Goal: Answer question/provide support: Share knowledge or assist other users

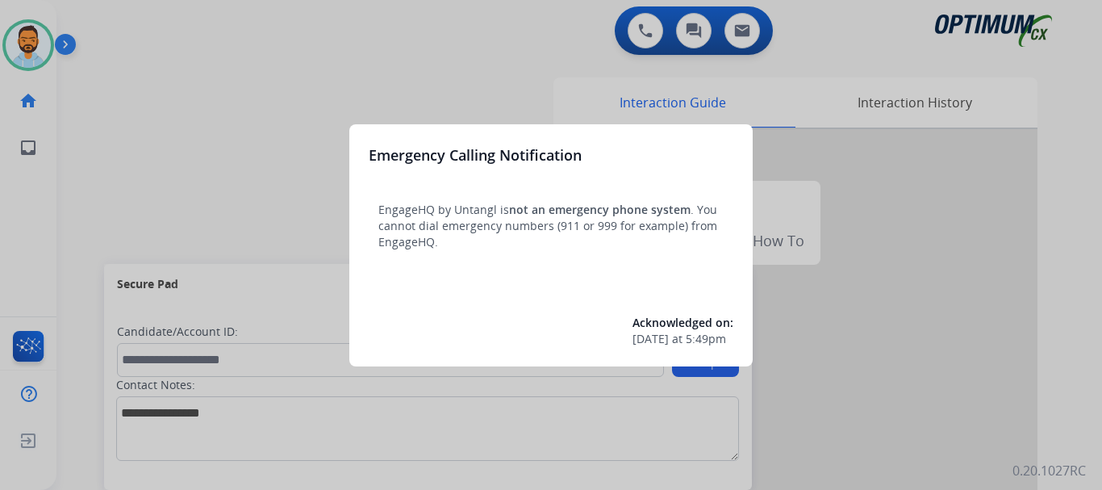
click at [227, 103] on div at bounding box center [551, 245] width 1102 height 490
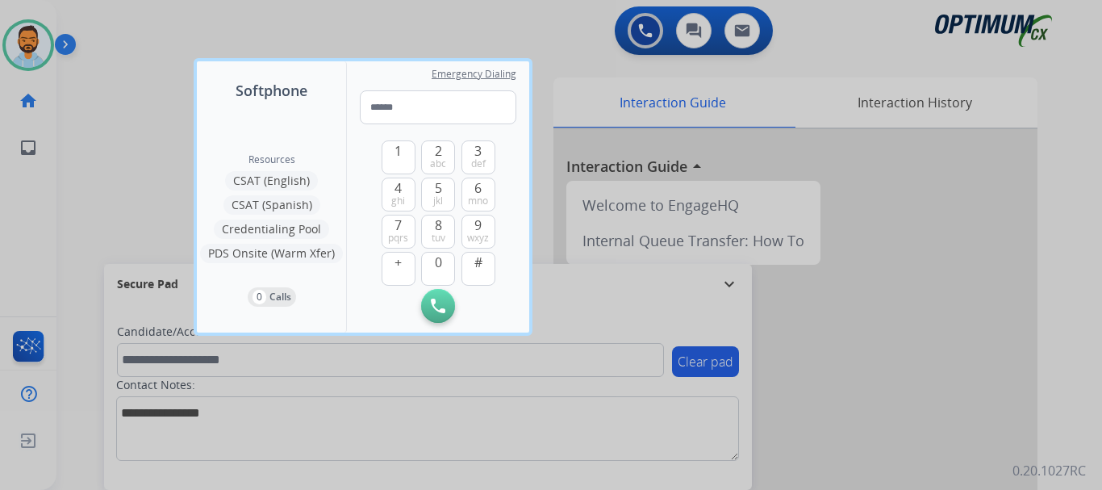
click at [123, 123] on div at bounding box center [551, 245] width 1102 height 490
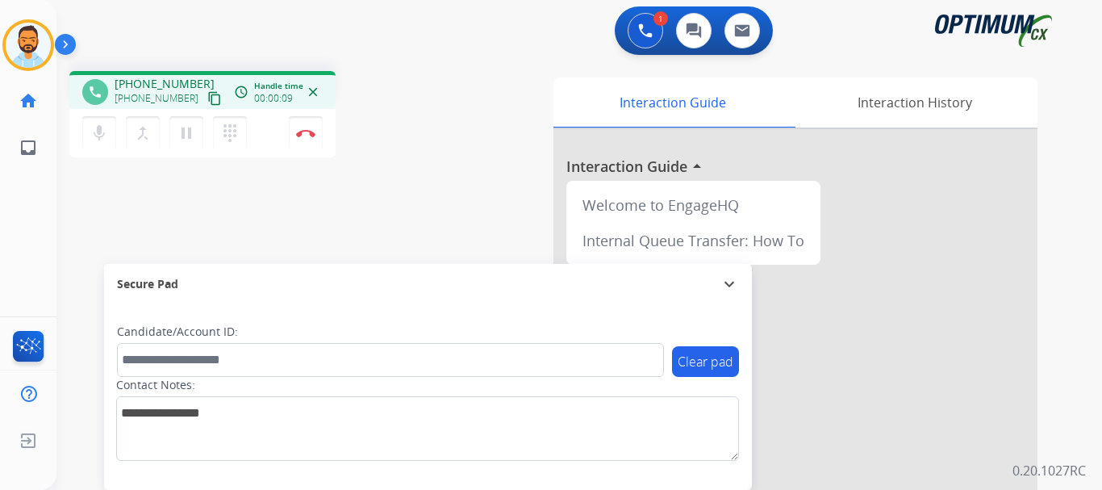
click at [207, 98] on mat-icon "content_copy" at bounding box center [214, 98] width 15 height 15
click at [307, 138] on button "Disconnect" at bounding box center [306, 133] width 34 height 34
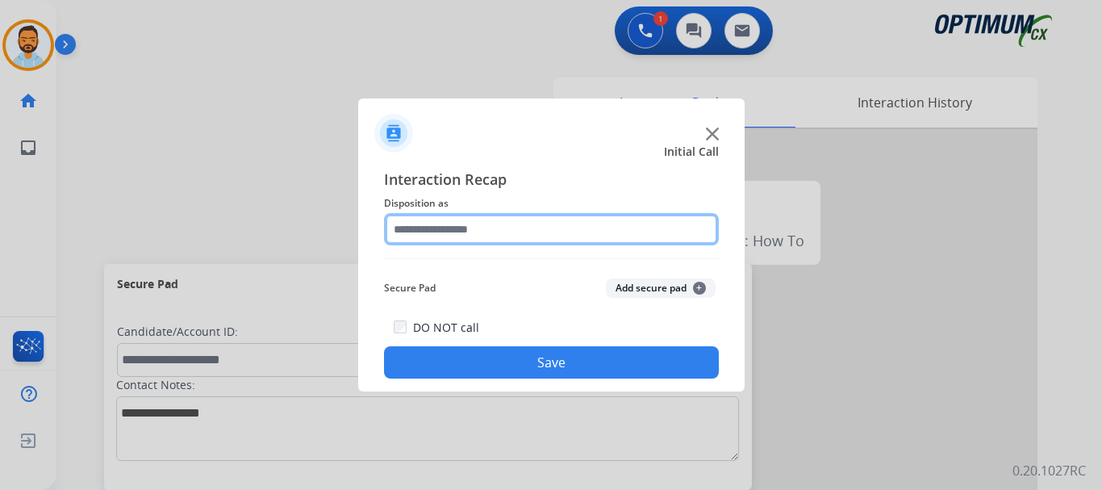
click at [555, 224] on input "text" at bounding box center [551, 229] width 335 height 32
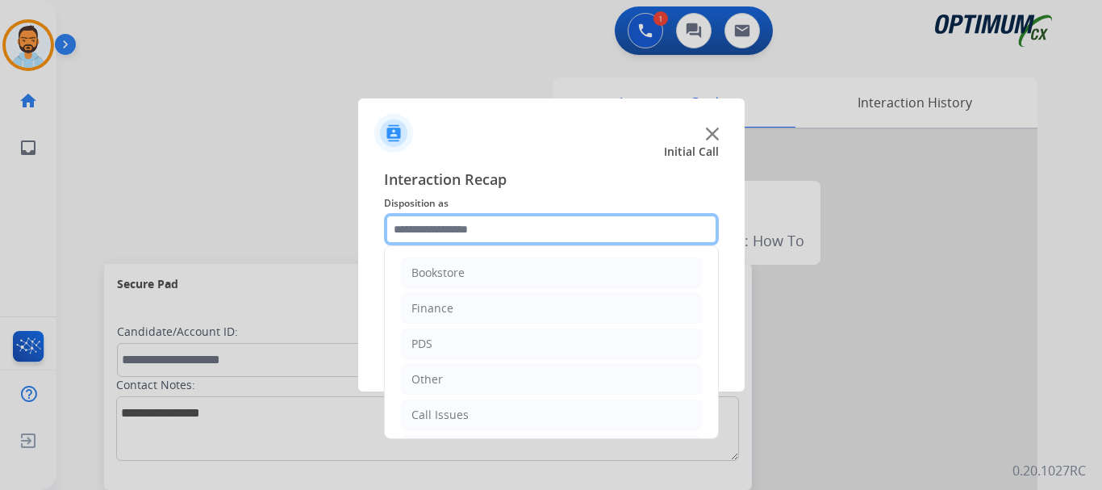
scroll to position [110, 0]
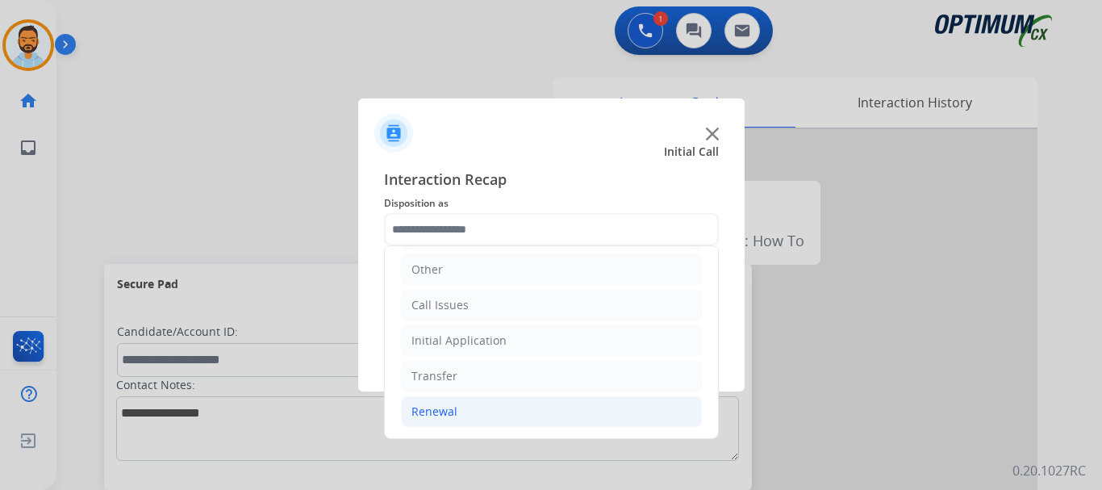
click at [471, 419] on li "Renewal" at bounding box center [551, 411] width 301 height 31
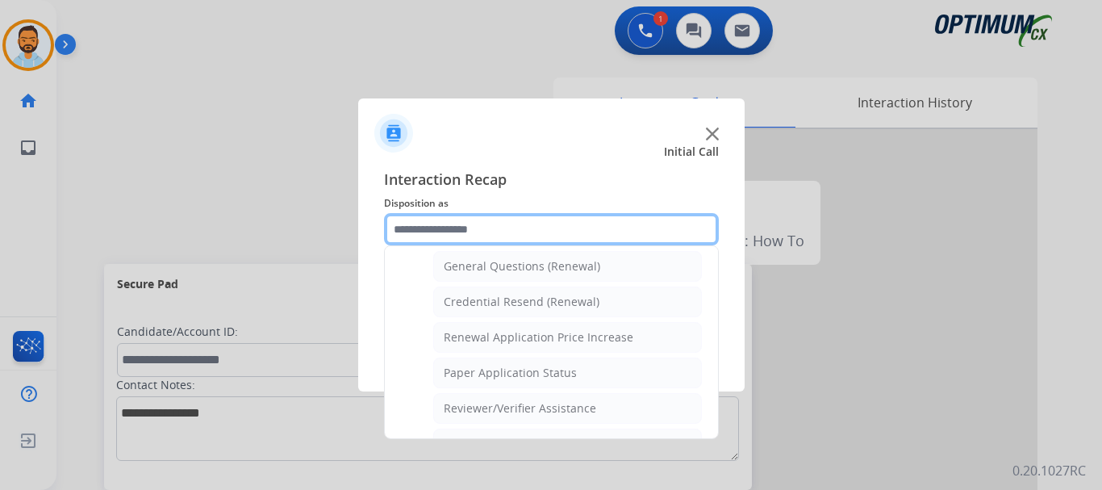
scroll to position [465, 0]
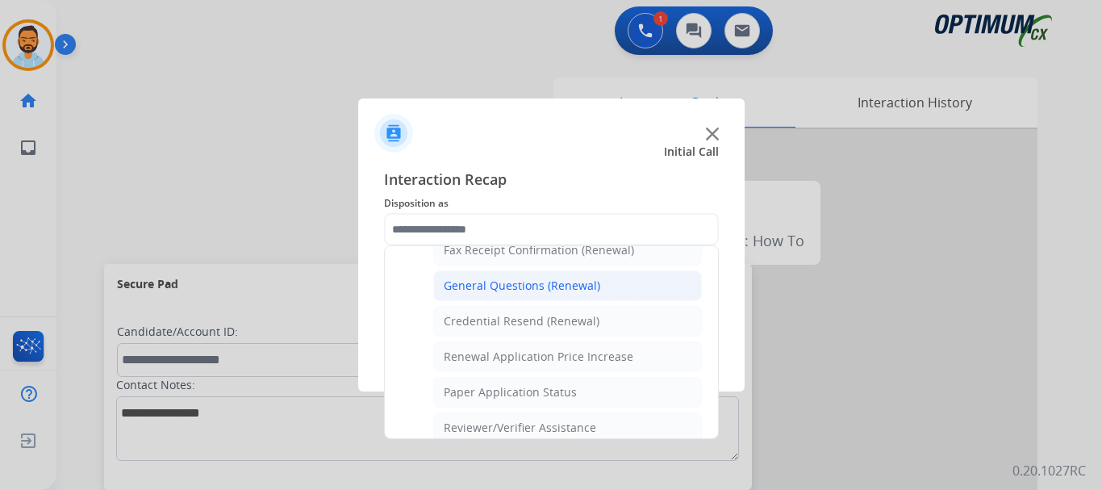
click at [537, 288] on div "General Questions (Renewal)" at bounding box center [522, 285] width 156 height 16
type input "**********"
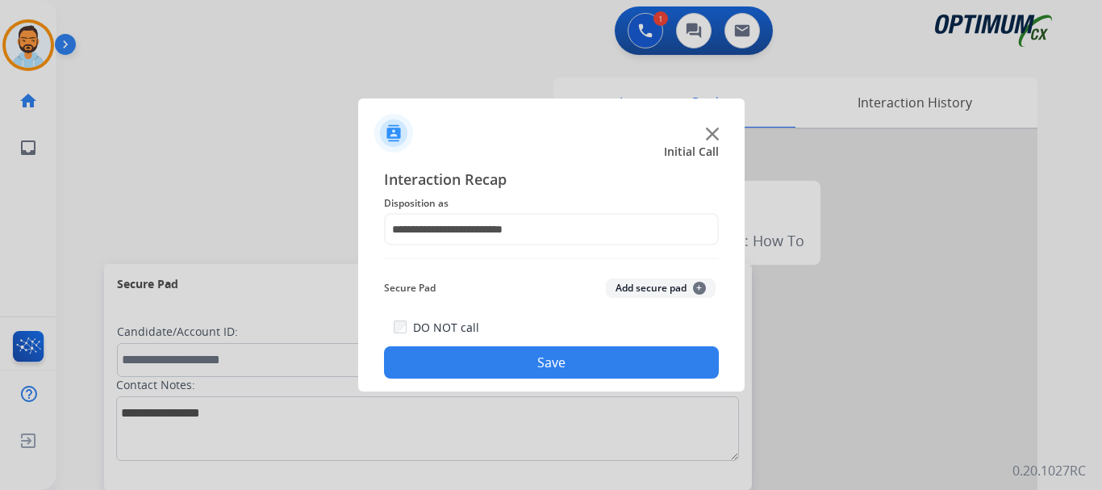
click at [545, 354] on button "Save" at bounding box center [551, 362] width 335 height 32
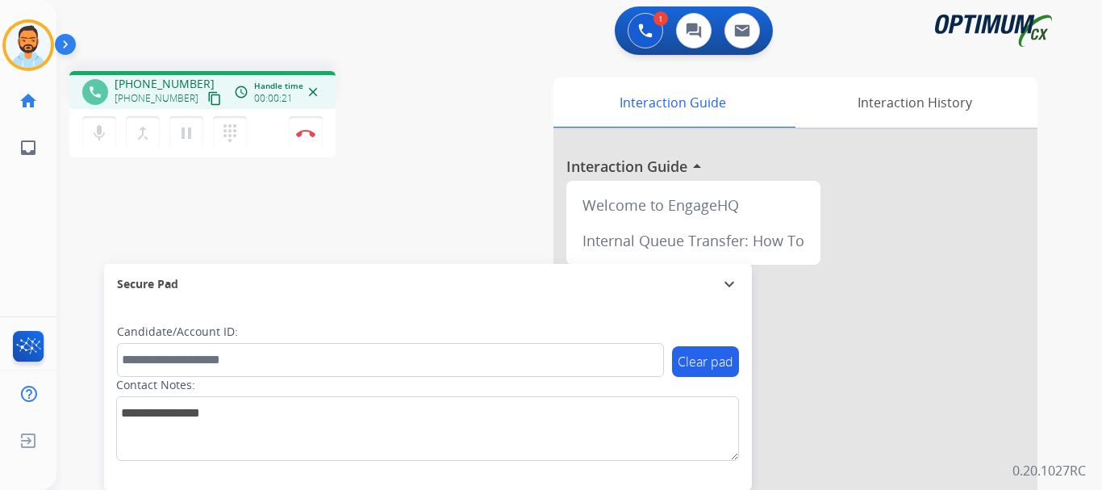
click at [207, 101] on mat-icon "content_copy" at bounding box center [214, 98] width 15 height 15
click at [307, 135] on img at bounding box center [305, 133] width 19 height 8
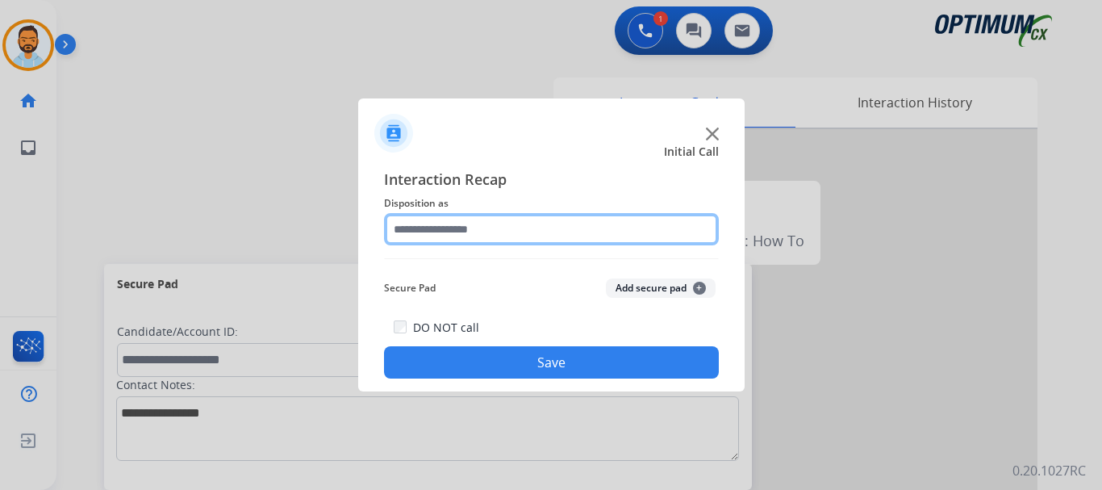
click at [525, 233] on input "text" at bounding box center [551, 229] width 335 height 32
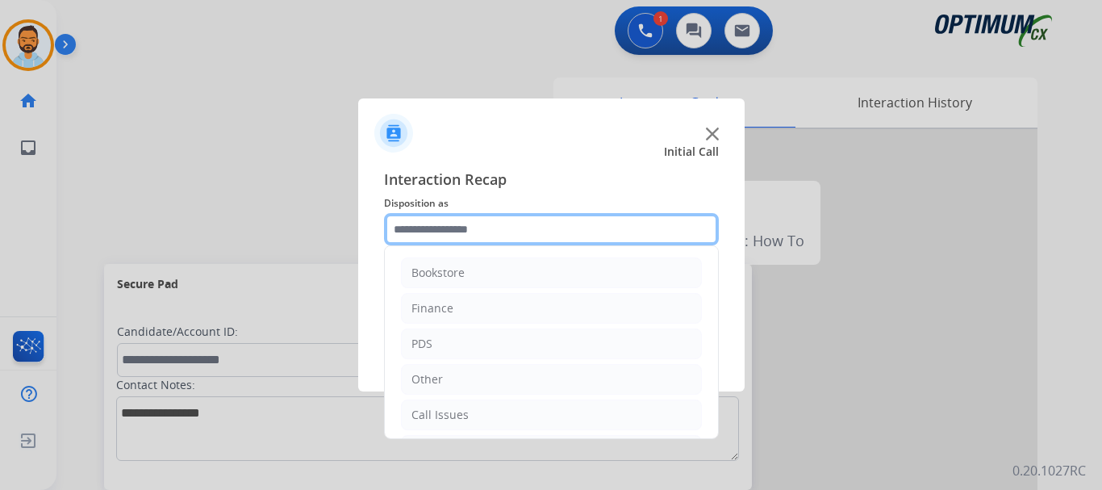
scroll to position [110, 0]
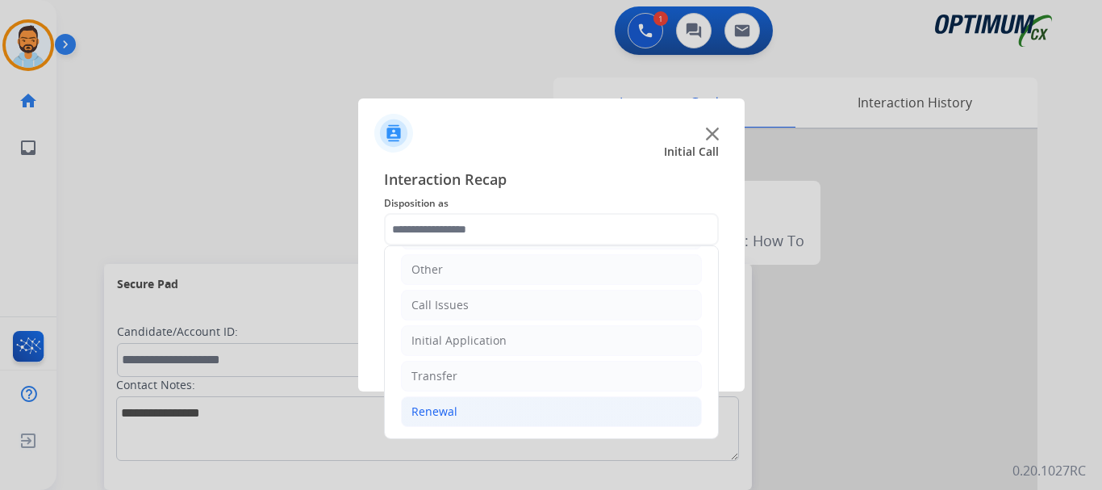
click at [468, 423] on li "Renewal" at bounding box center [551, 411] width 301 height 31
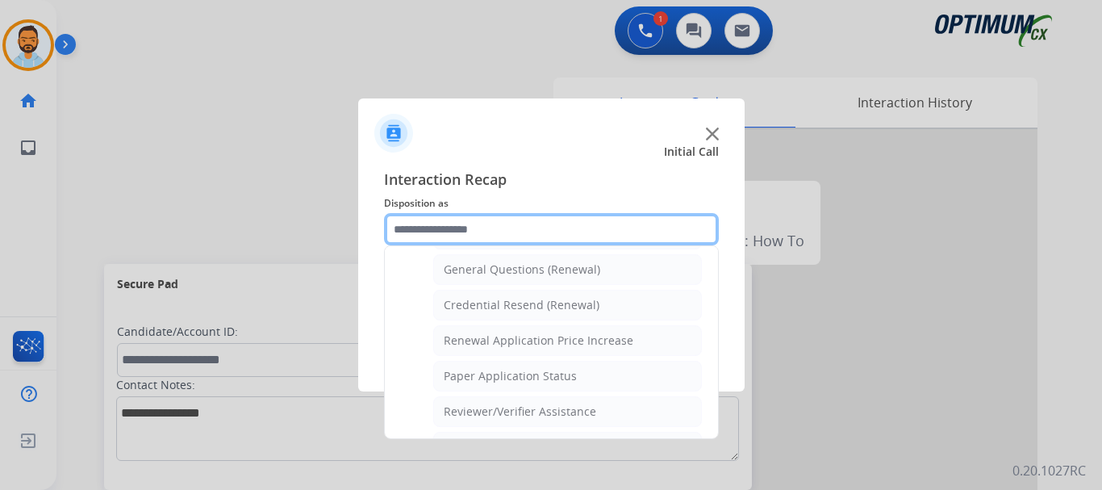
scroll to position [473, 0]
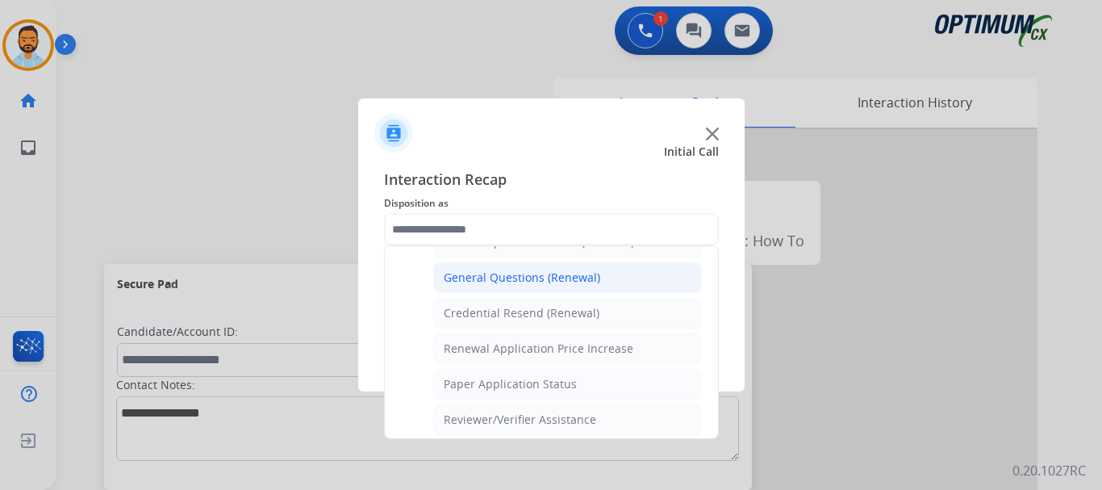
click at [535, 267] on li "General Questions (Renewal)" at bounding box center [567, 277] width 269 height 31
type input "**********"
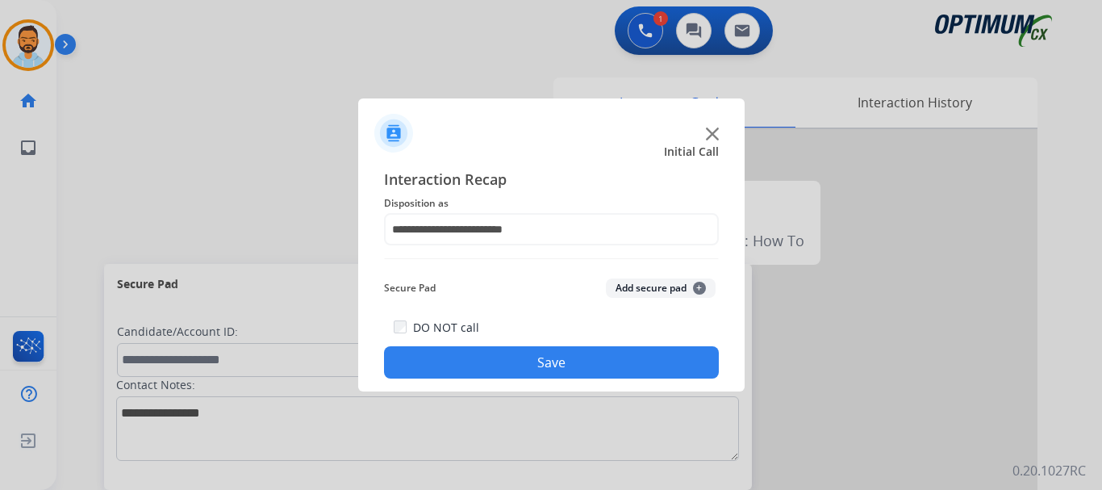
click at [546, 368] on button "Save" at bounding box center [551, 362] width 335 height 32
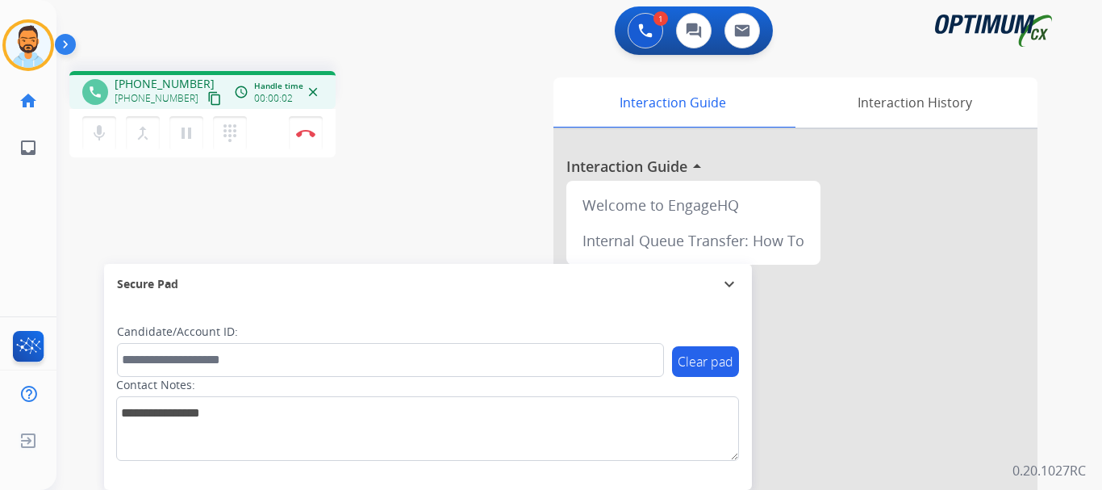
click at [207, 105] on mat-icon "content_copy" at bounding box center [214, 98] width 15 height 15
click at [207, 95] on mat-icon "content_copy" at bounding box center [214, 98] width 15 height 15
click at [294, 136] on button "Disconnect" at bounding box center [306, 133] width 34 height 34
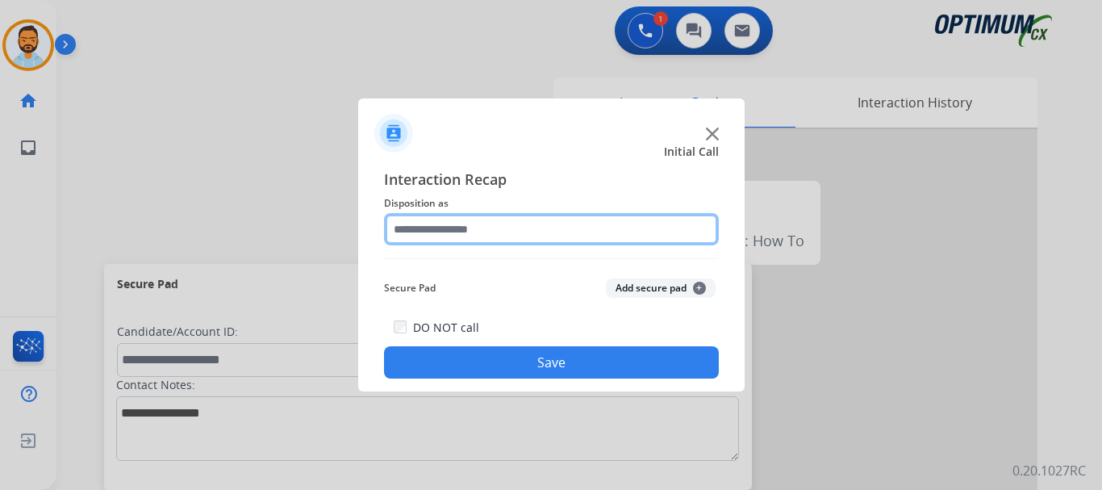
click at [507, 224] on input "text" at bounding box center [551, 229] width 335 height 32
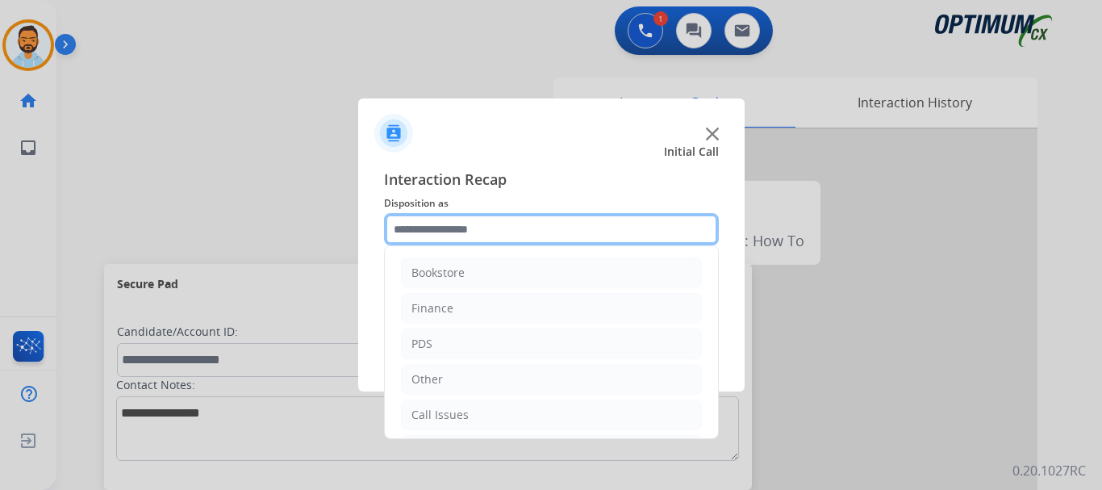
scroll to position [110, 0]
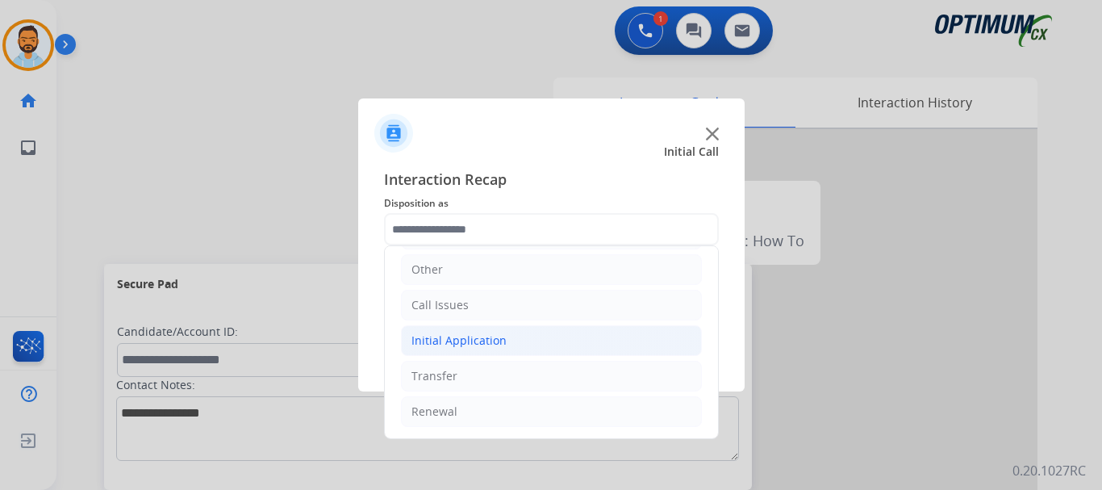
click at [521, 345] on li "Initial Application" at bounding box center [551, 340] width 301 height 31
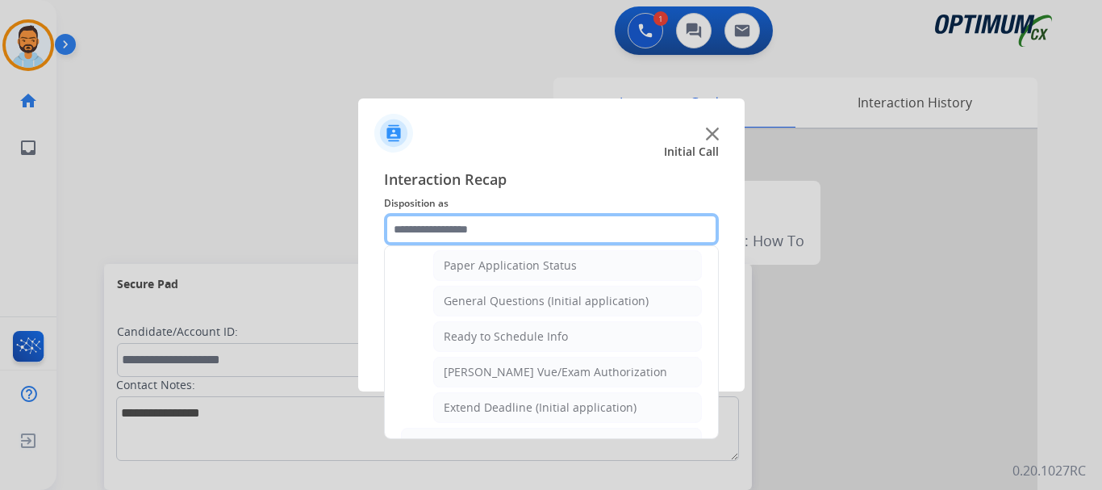
scroll to position [891, 0]
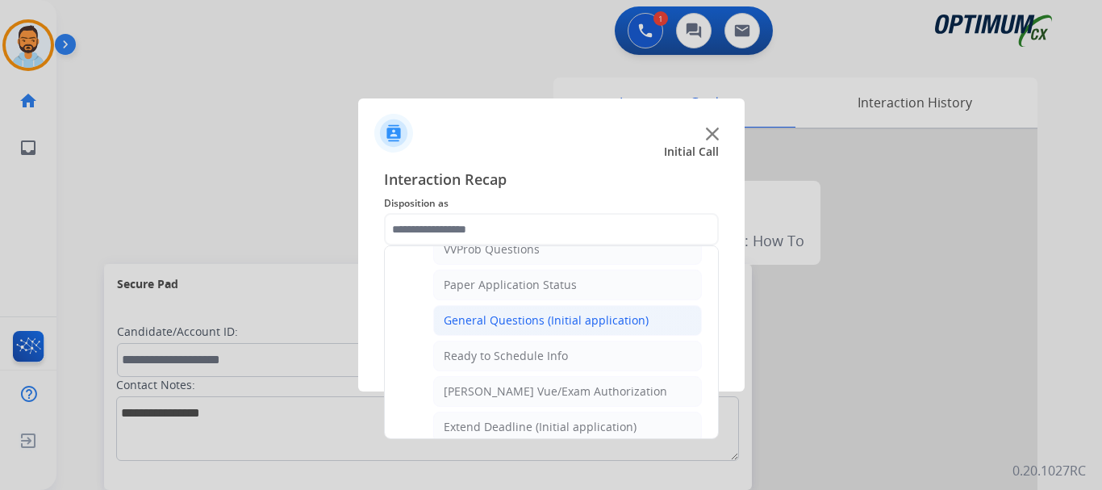
click at [527, 331] on li "General Questions (Initial application)" at bounding box center [567, 320] width 269 height 31
type input "**********"
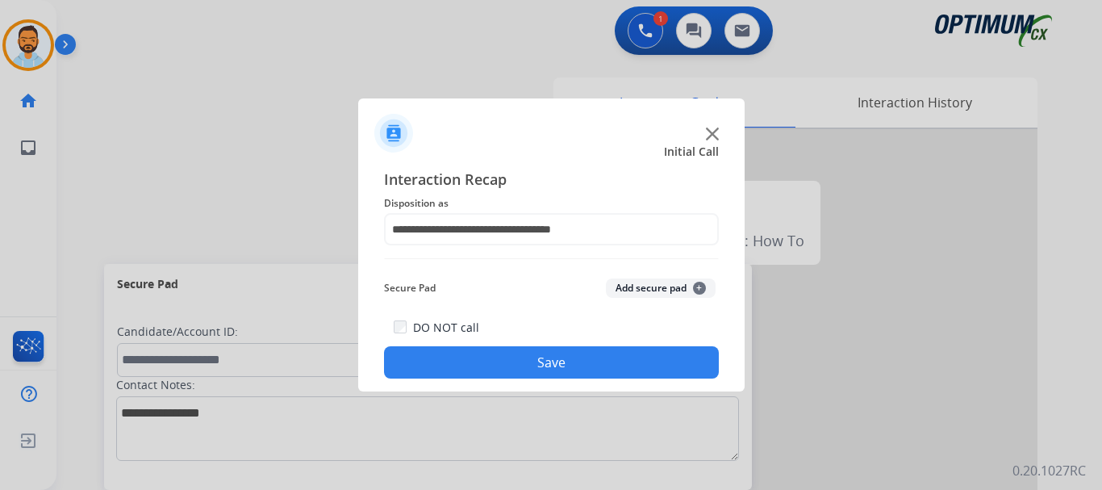
click at [560, 367] on button "Save" at bounding box center [551, 362] width 335 height 32
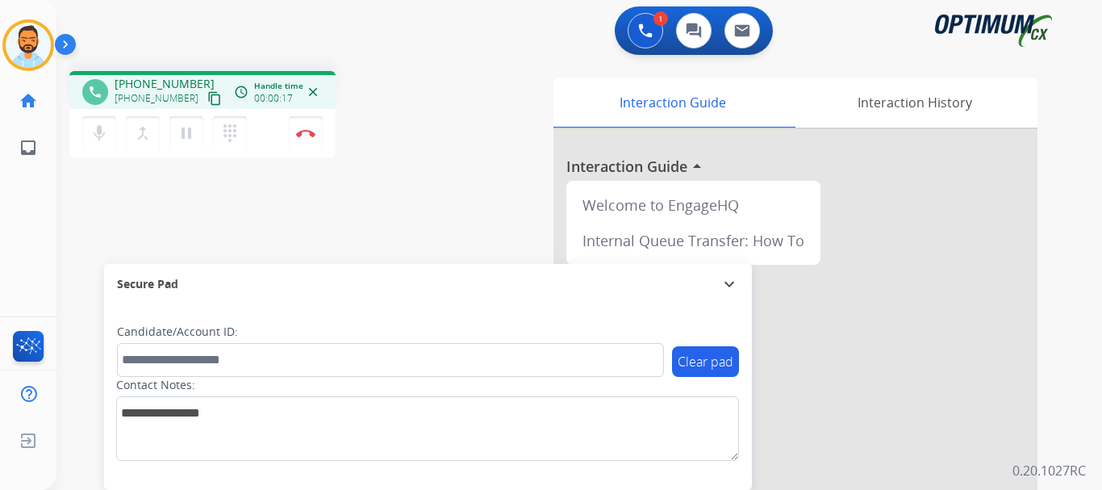
click at [207, 105] on mat-icon "content_copy" at bounding box center [214, 98] width 15 height 15
click at [300, 143] on button "Disconnect" at bounding box center [306, 133] width 34 height 34
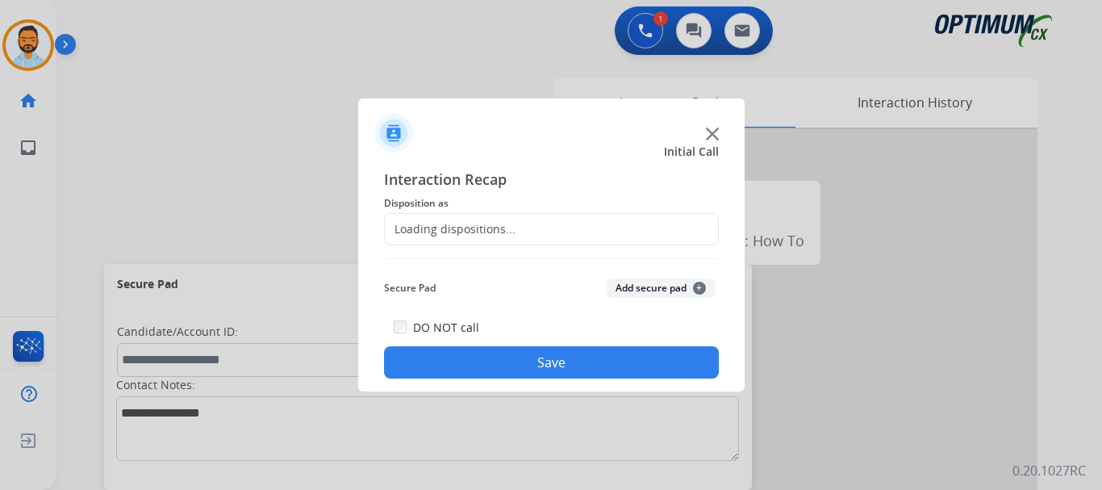
click at [612, 216] on div "Loading dispositions..." at bounding box center [551, 229] width 335 height 32
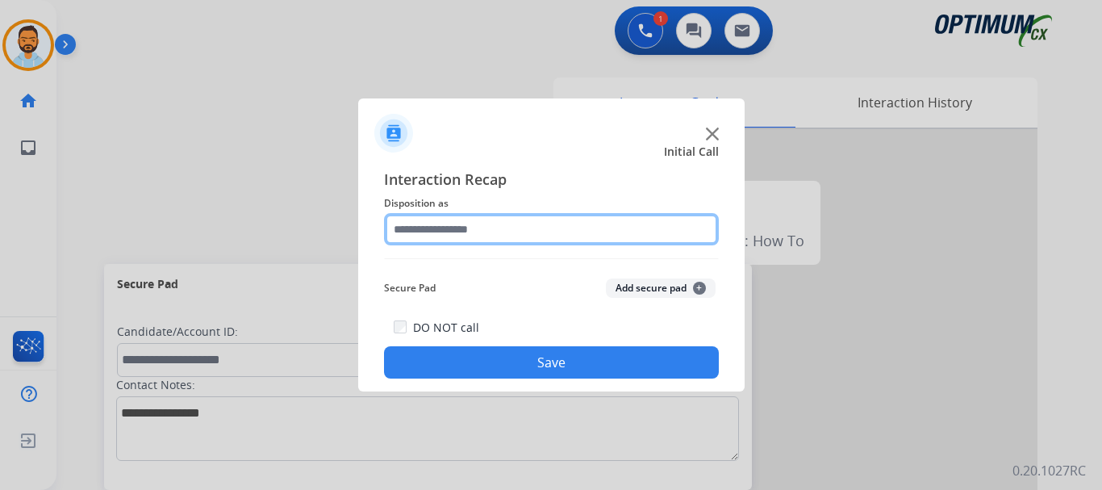
click at [576, 234] on input "text" at bounding box center [551, 229] width 335 height 32
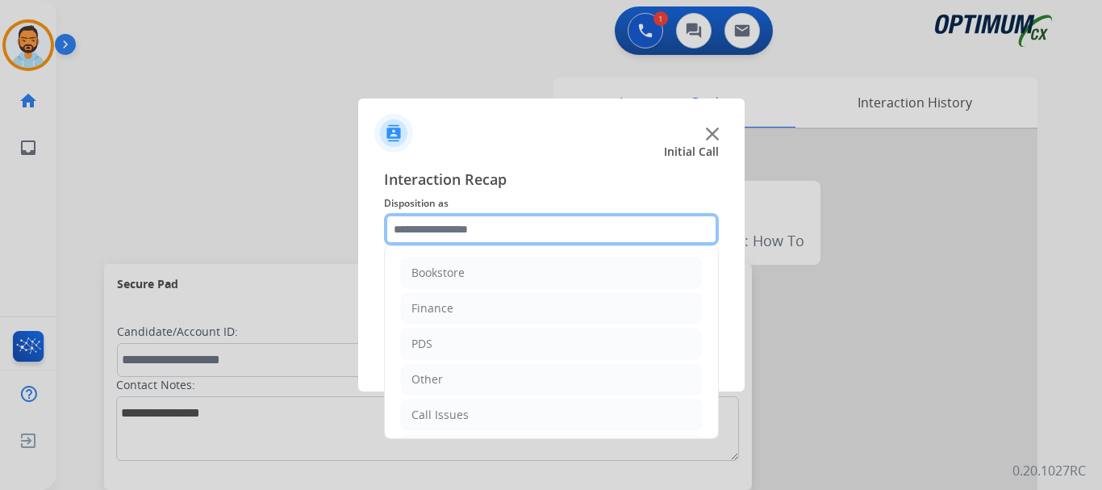
scroll to position [110, 0]
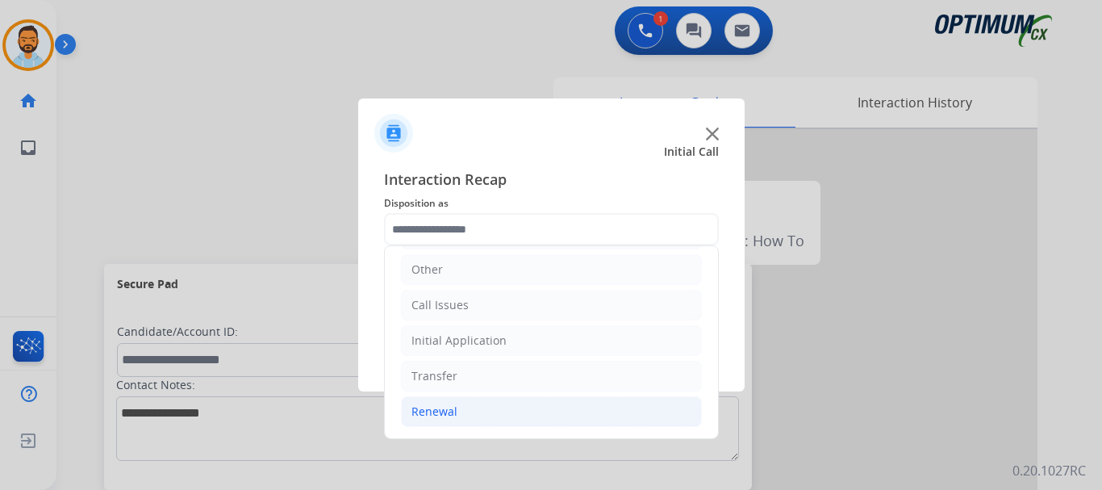
click at [485, 402] on li "Renewal" at bounding box center [551, 411] width 301 height 31
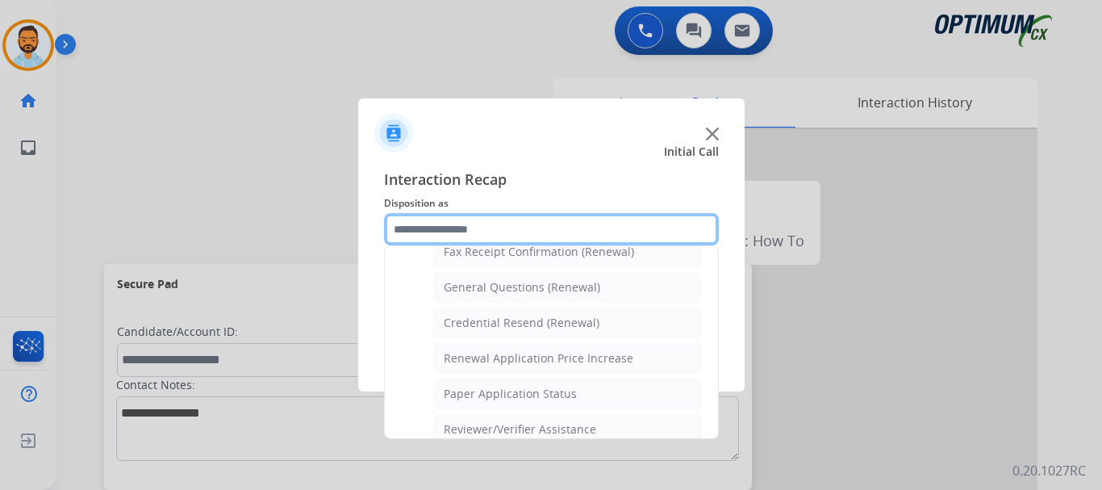
scroll to position [448, 0]
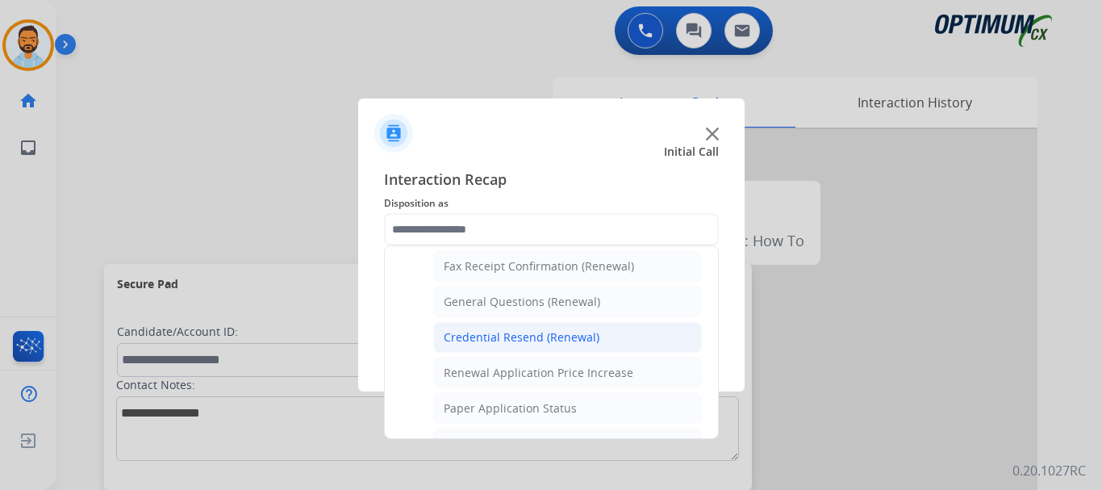
click at [553, 341] on div "Credential Resend (Renewal)" at bounding box center [522, 337] width 156 height 16
type input "**********"
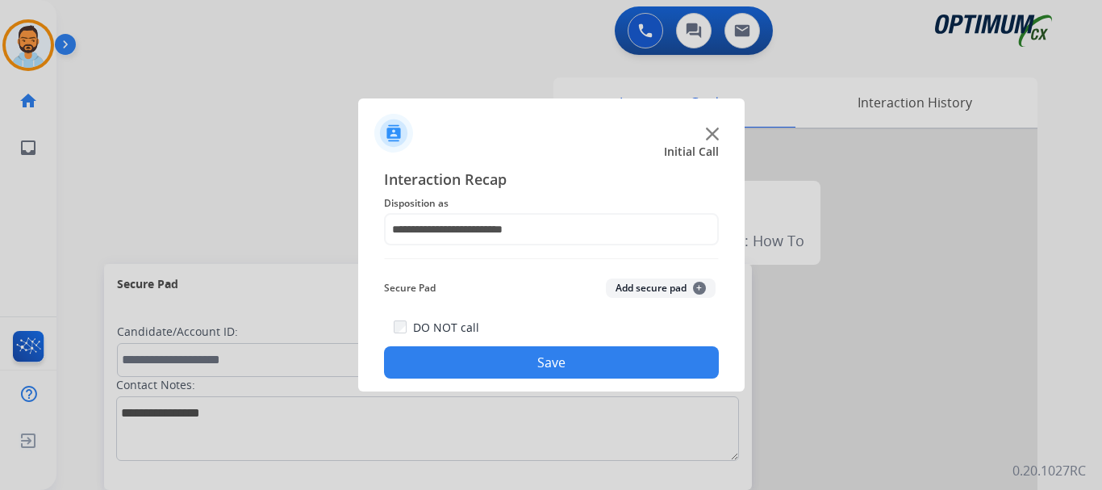
click at [562, 365] on button "Save" at bounding box center [551, 362] width 335 height 32
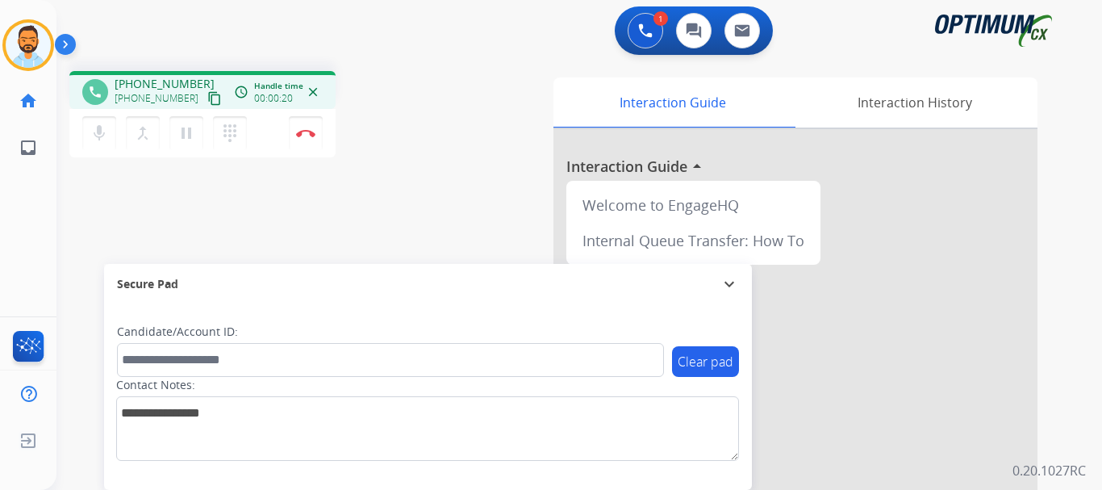
click at [207, 100] on mat-icon "content_copy" at bounding box center [214, 98] width 15 height 15
click at [307, 140] on button "Disconnect" at bounding box center [306, 133] width 34 height 34
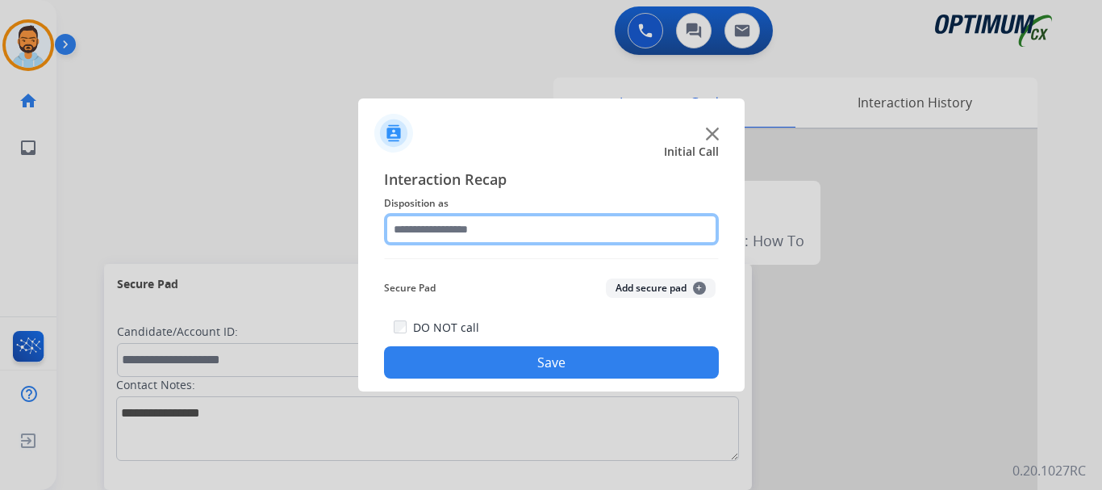
click at [532, 231] on input "text" at bounding box center [551, 229] width 335 height 32
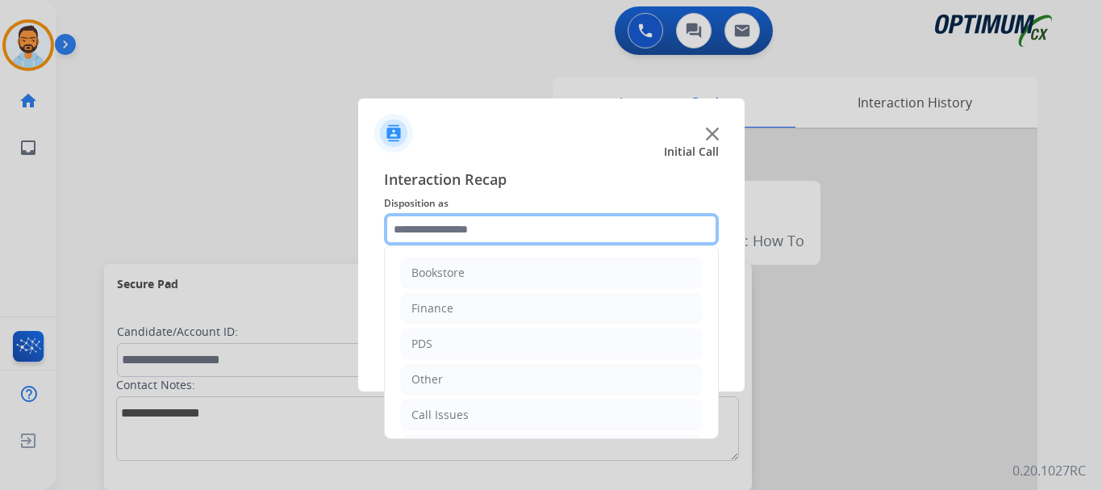
scroll to position [110, 0]
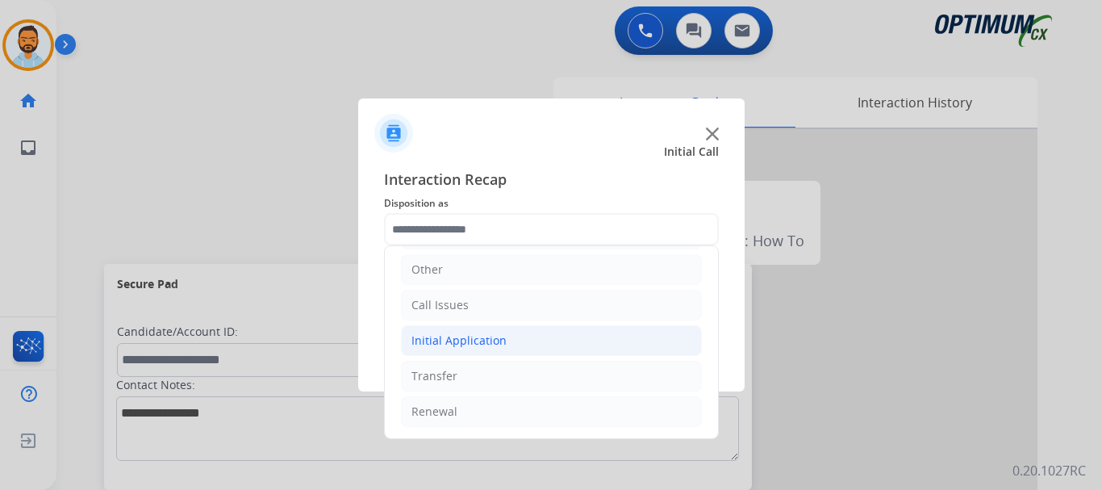
click at [511, 337] on li "Initial Application" at bounding box center [551, 340] width 301 height 31
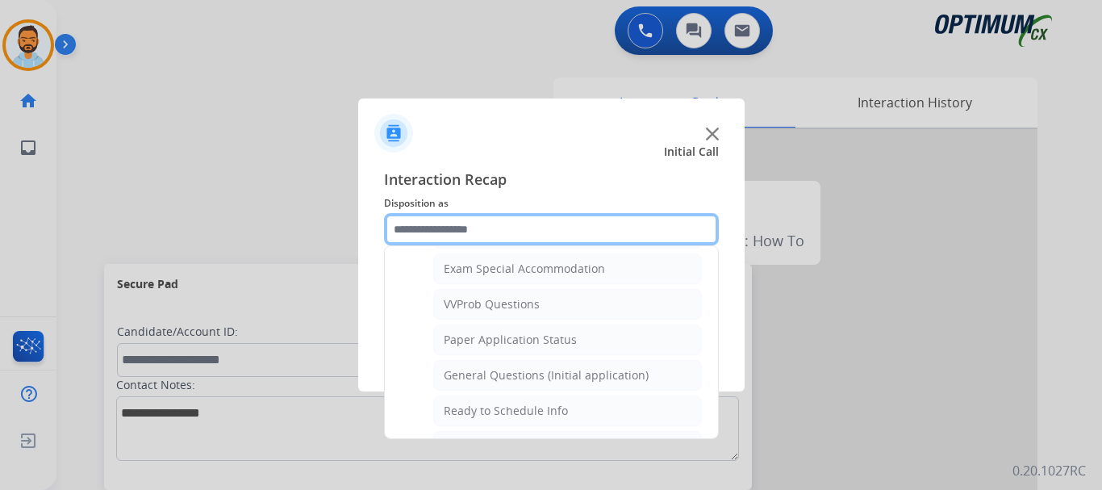
scroll to position [839, 0]
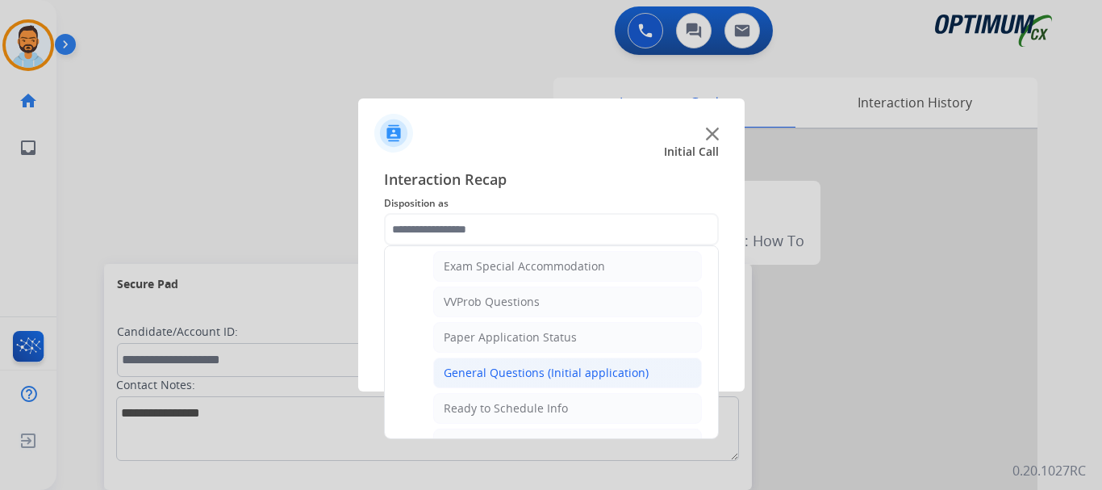
click at [553, 378] on div "General Questions (Initial application)" at bounding box center [546, 373] width 205 height 16
type input "**********"
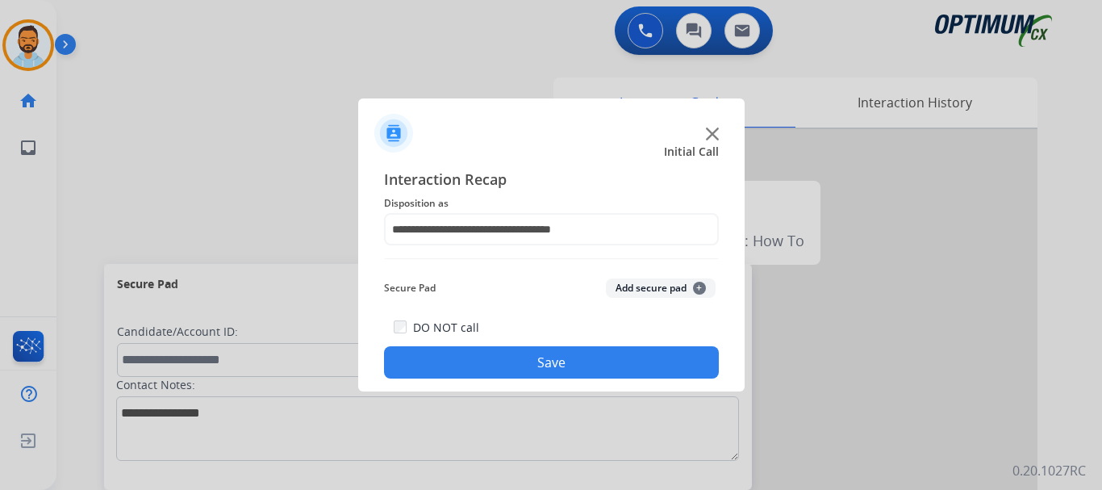
click at [545, 369] on button "Save" at bounding box center [551, 362] width 335 height 32
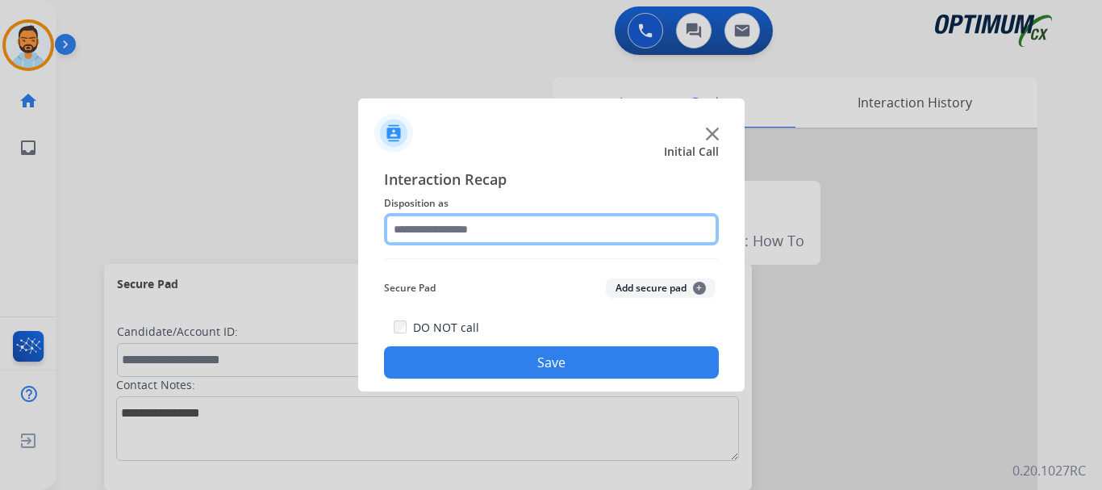
click at [561, 234] on input "text" at bounding box center [551, 229] width 335 height 32
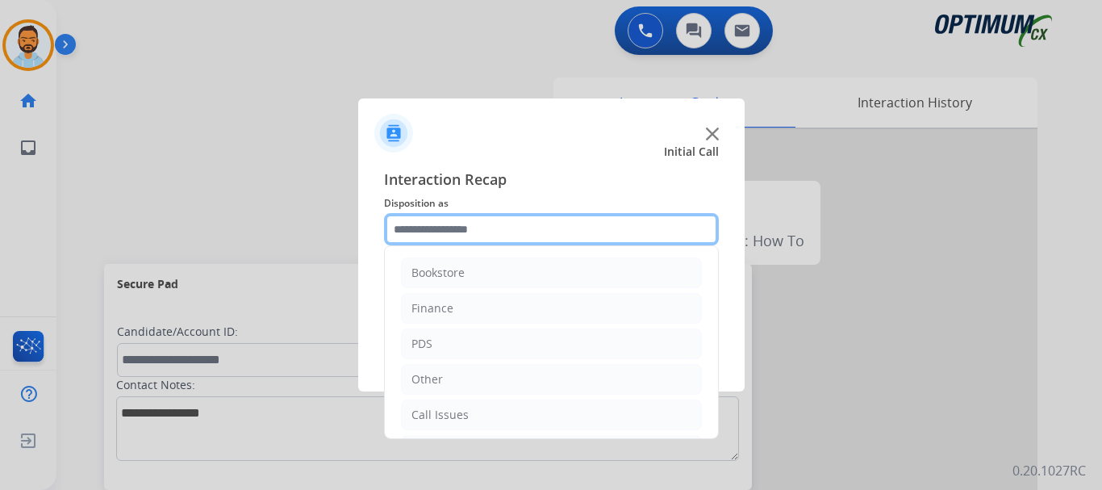
scroll to position [110, 0]
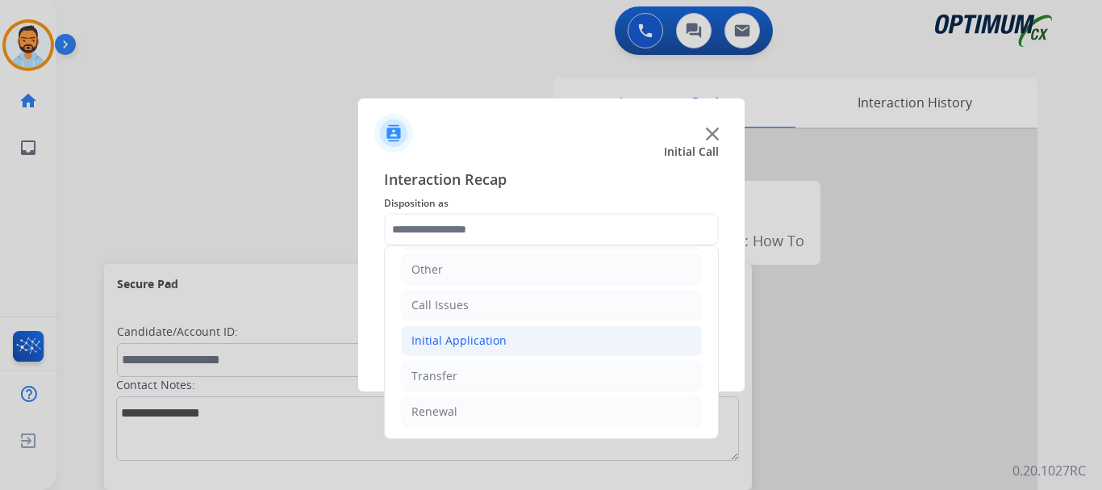
click at [503, 340] on li "Initial Application" at bounding box center [551, 340] width 301 height 31
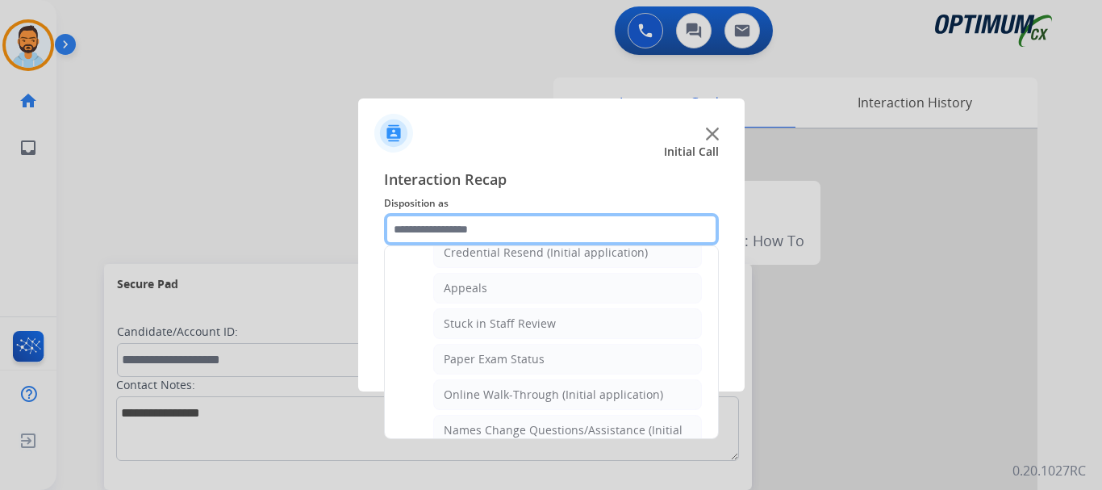
scroll to position [200, 0]
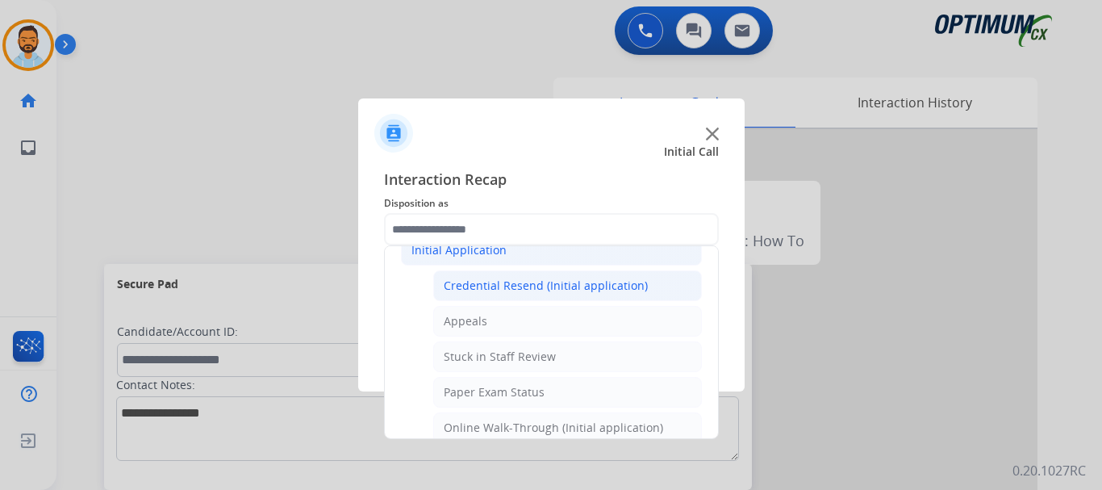
click at [566, 291] on div "Credential Resend (Initial application)" at bounding box center [546, 285] width 204 height 16
type input "**********"
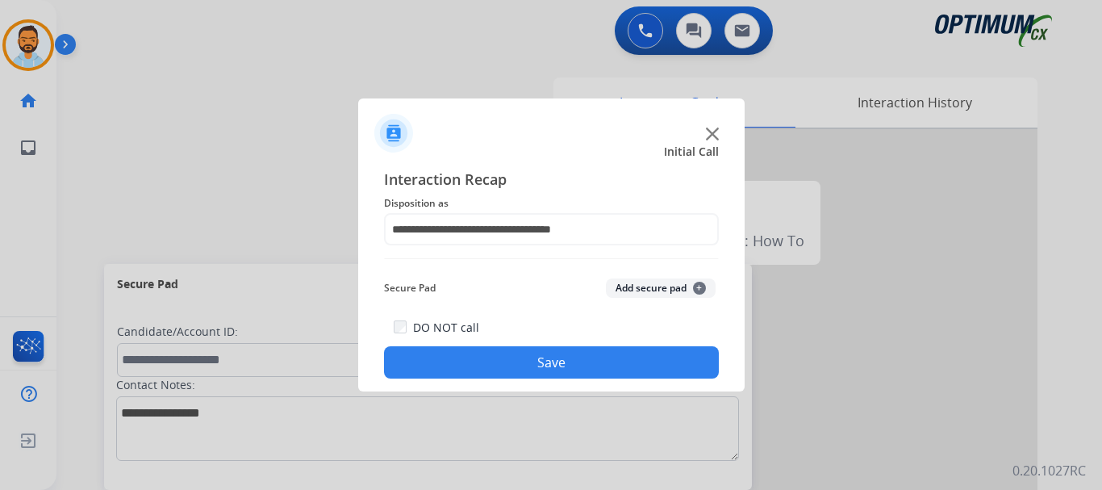
click at [551, 354] on button "Save" at bounding box center [551, 362] width 335 height 32
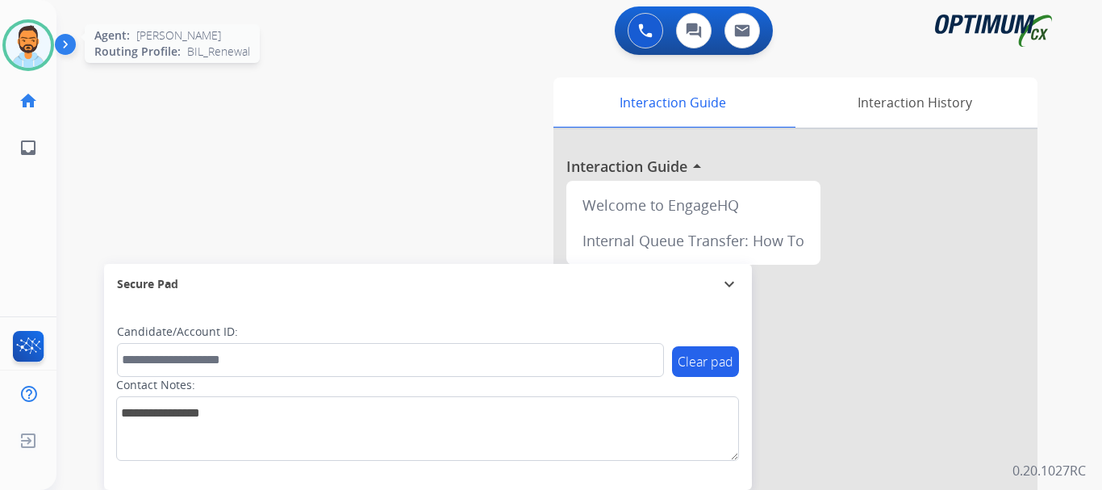
click at [44, 48] on img at bounding box center [28, 45] width 45 height 45
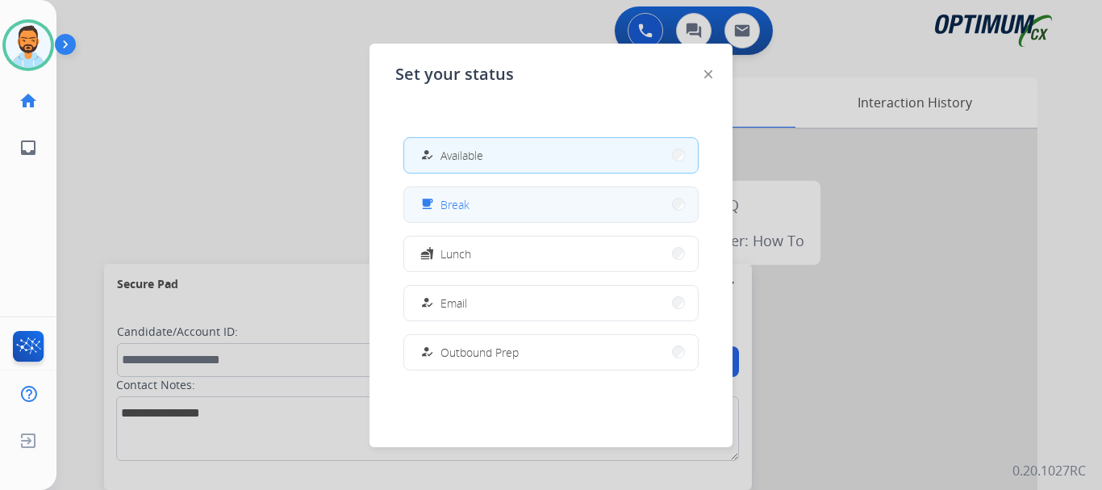
click at [532, 198] on button "free_breakfast Break" at bounding box center [551, 204] width 294 height 35
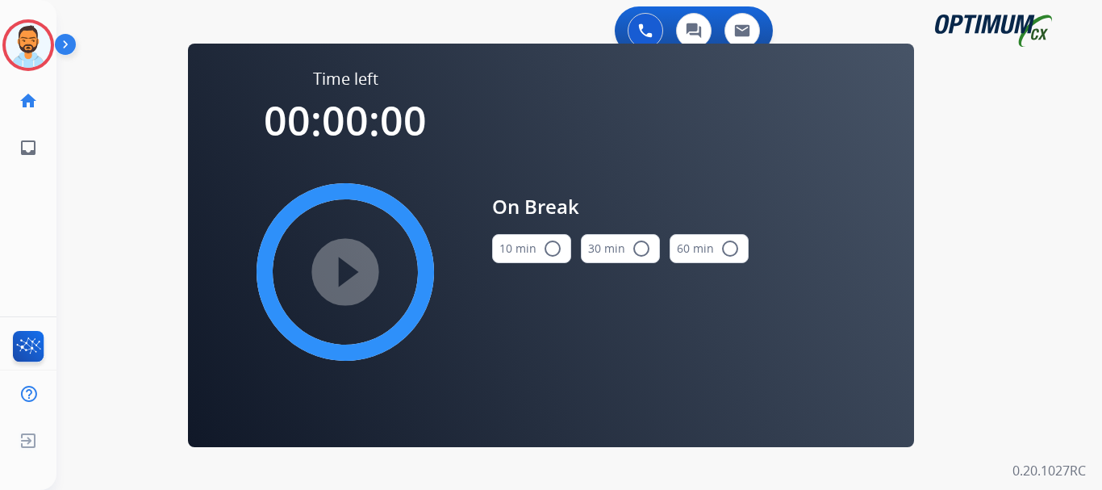
click at [534, 247] on button "10 min radio_button_unchecked" at bounding box center [531, 248] width 79 height 29
click at [337, 271] on mat-icon "play_circle_filled" at bounding box center [345, 271] width 19 height 19
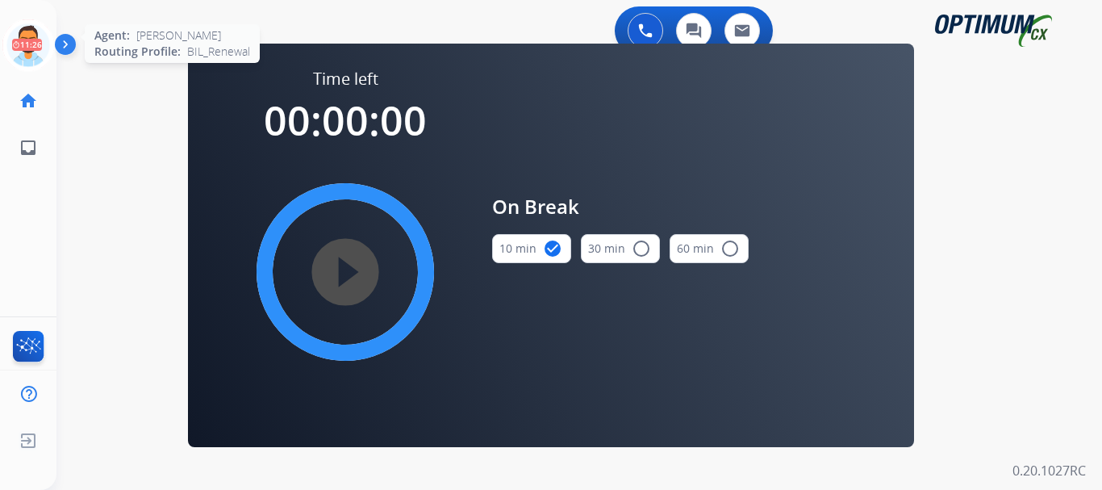
click at [23, 33] on icon at bounding box center [28, 45] width 52 height 52
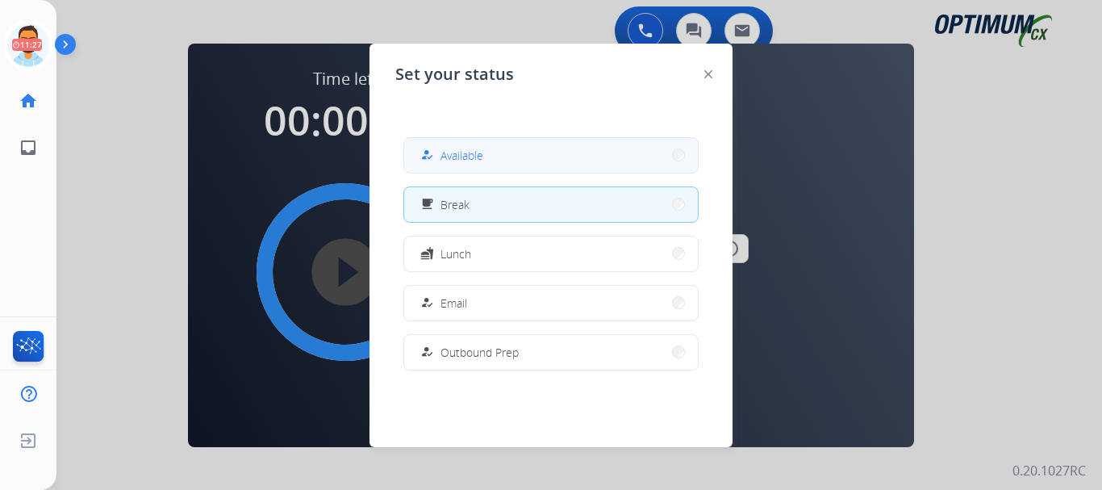
click at [460, 155] on span "Available" at bounding box center [461, 155] width 43 height 17
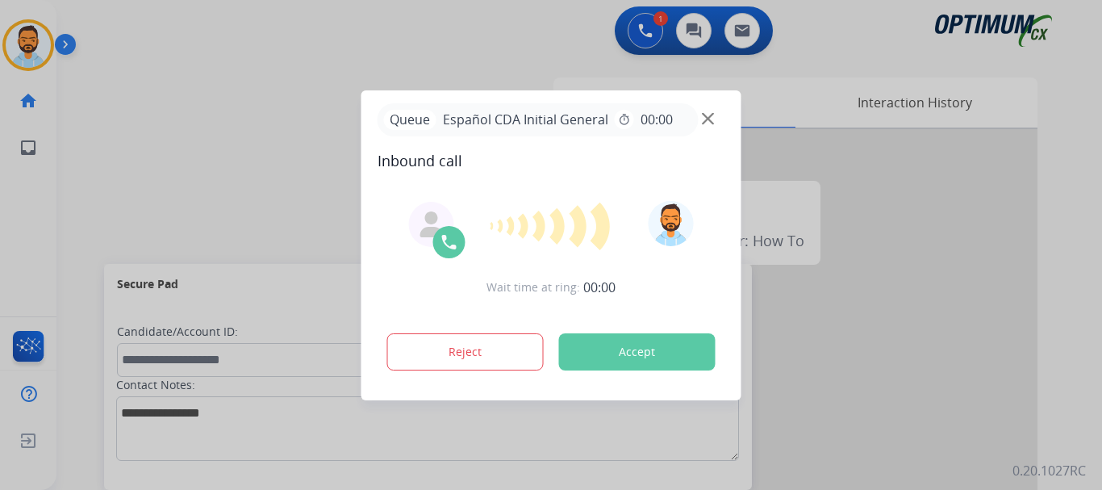
click at [626, 357] on button "Accept" at bounding box center [637, 351] width 156 height 37
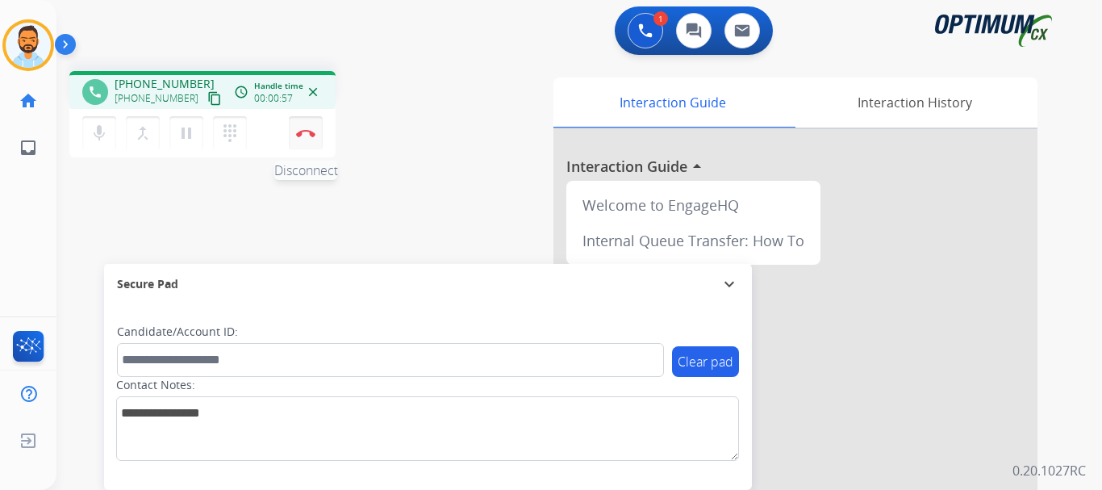
click at [307, 131] on img at bounding box center [305, 133] width 19 height 8
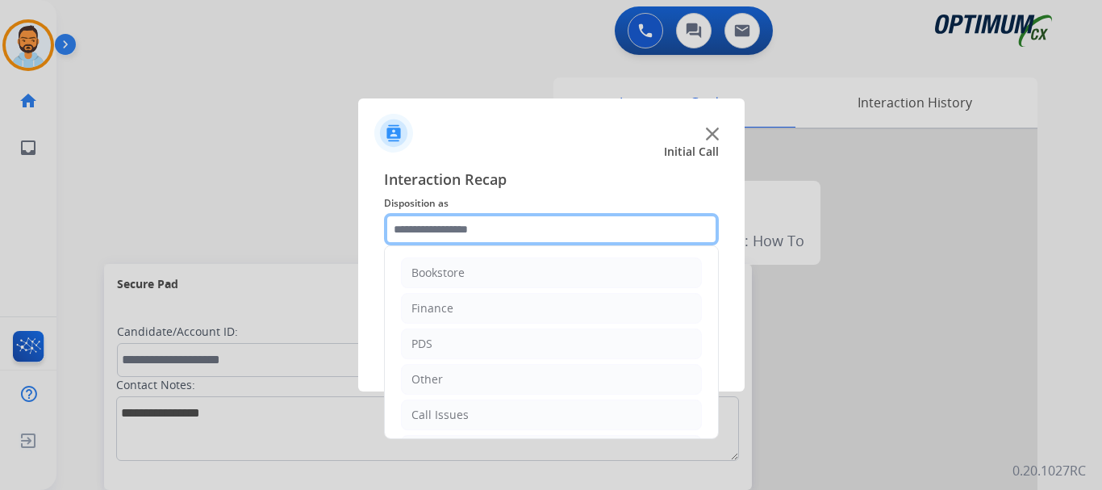
click at [498, 231] on input "text" at bounding box center [551, 229] width 335 height 32
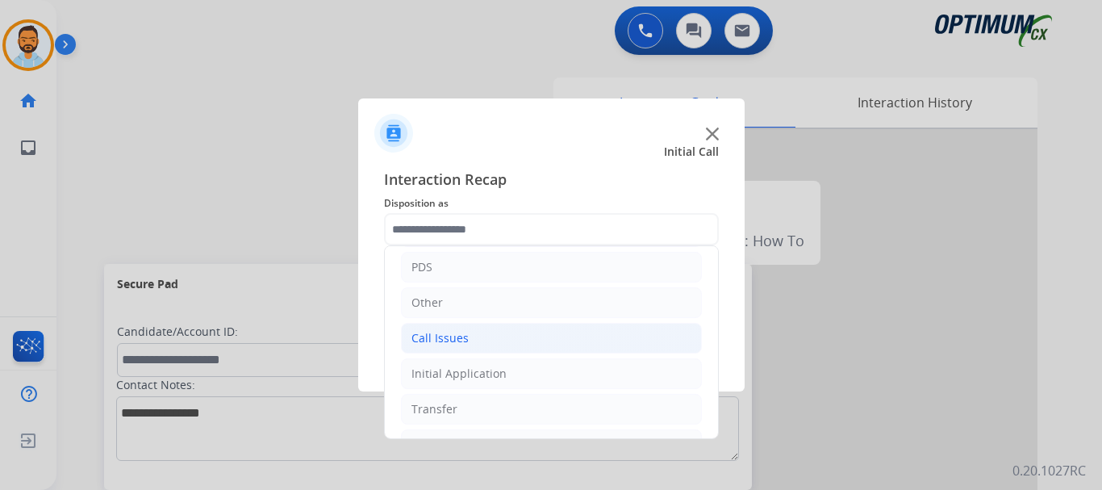
click at [465, 344] on div "Call Issues" at bounding box center [439, 338] width 57 height 16
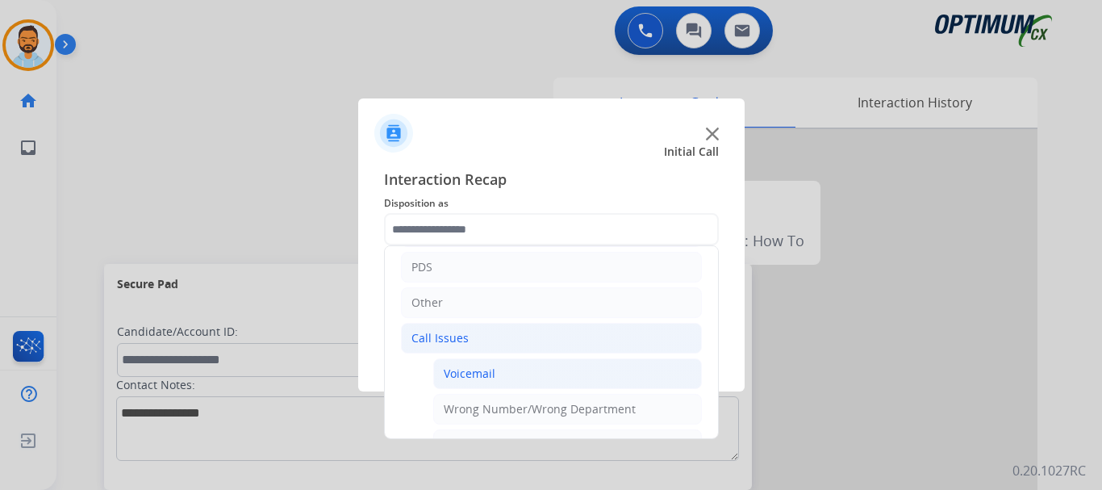
click at [512, 363] on li "Voicemail" at bounding box center [567, 373] width 269 height 31
type input "*********"
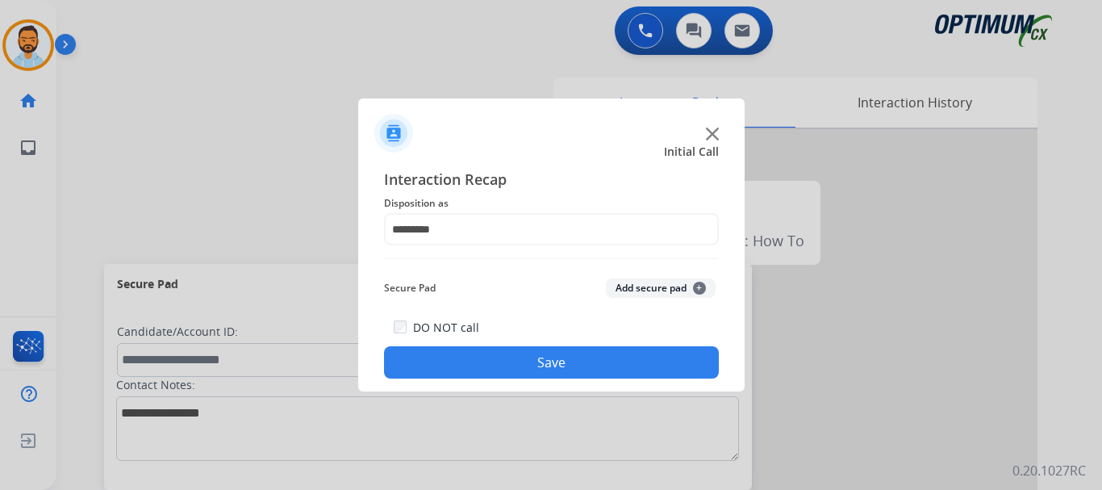
click at [528, 360] on button "Save" at bounding box center [551, 362] width 335 height 32
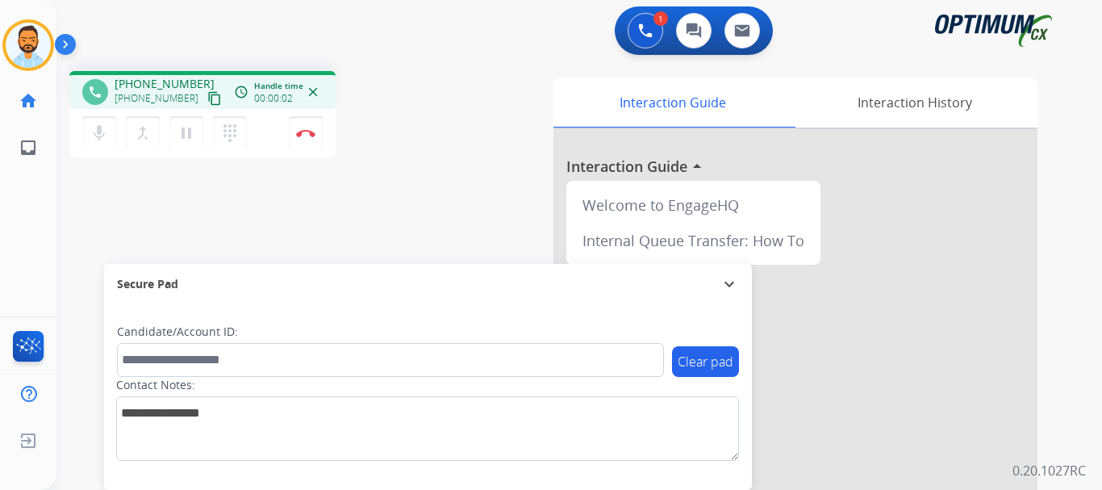
click at [207, 101] on mat-icon "content_copy" at bounding box center [214, 98] width 15 height 15
click at [303, 129] on img at bounding box center [305, 133] width 19 height 8
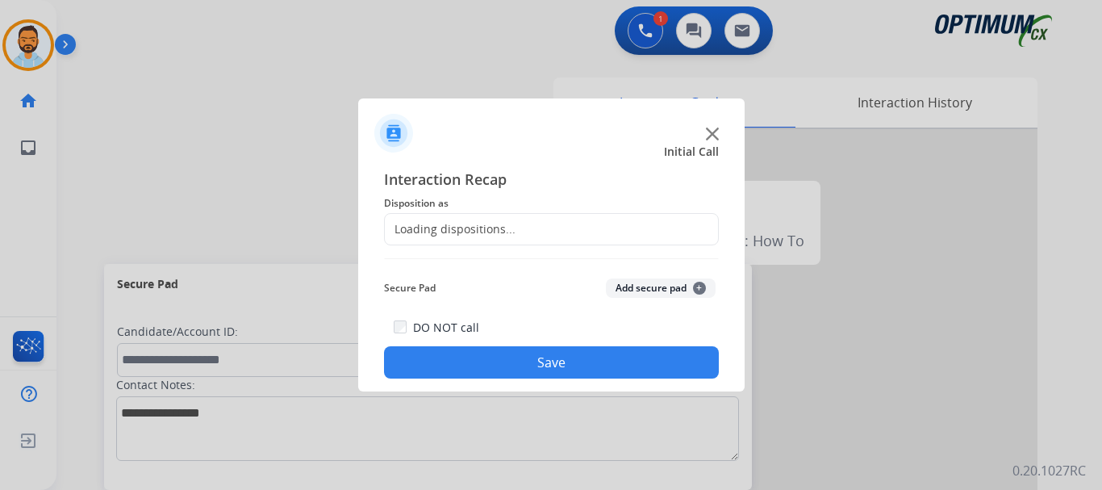
click at [493, 234] on div "Loading dispositions..." at bounding box center [450, 229] width 131 height 16
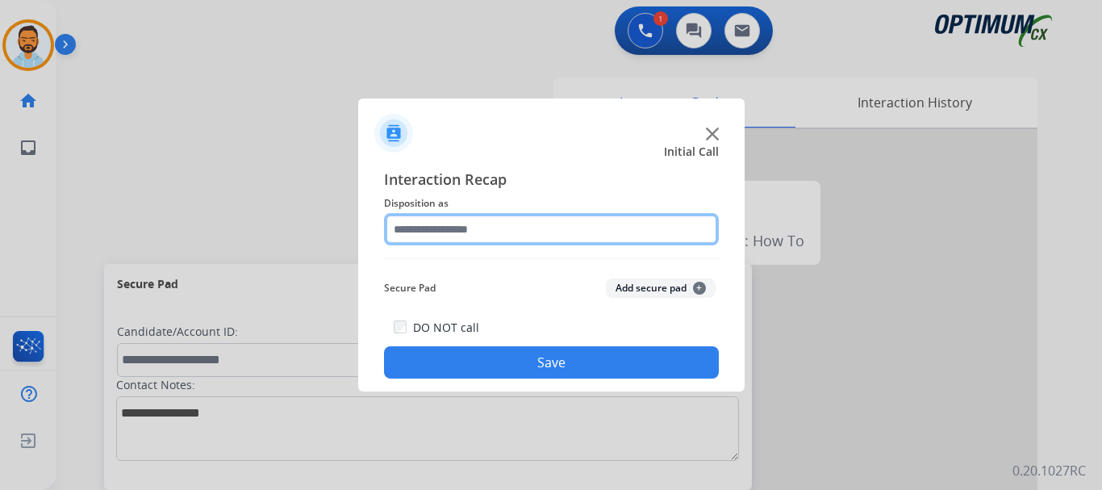
click at [536, 221] on input "text" at bounding box center [551, 229] width 335 height 32
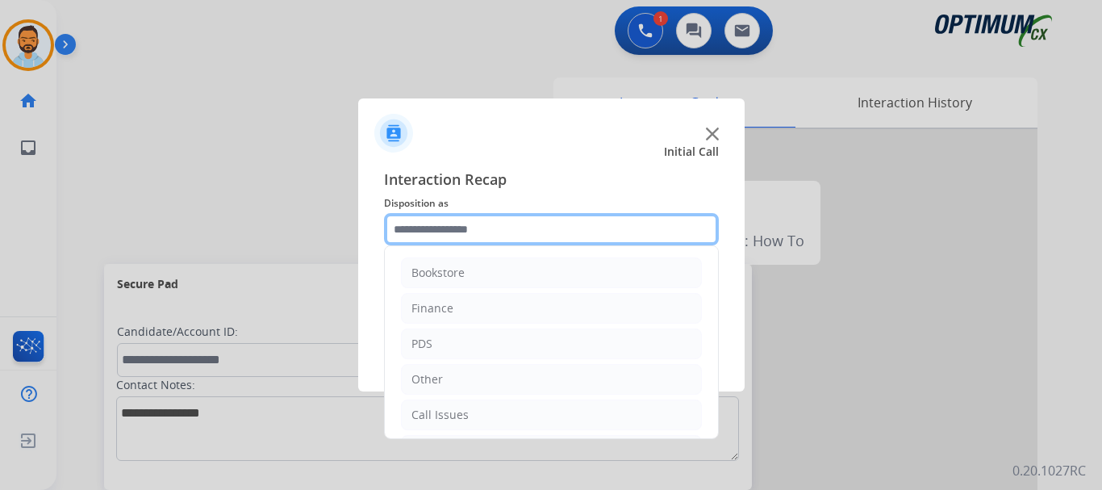
scroll to position [110, 0]
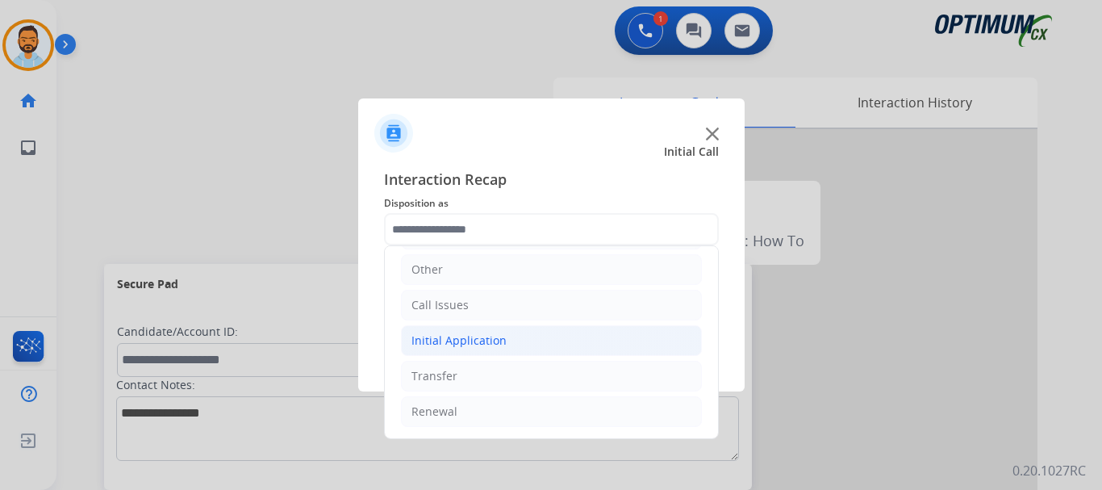
click at [507, 341] on li "Initial Application" at bounding box center [551, 340] width 301 height 31
click at [496, 338] on div "Initial Application" at bounding box center [458, 340] width 95 height 16
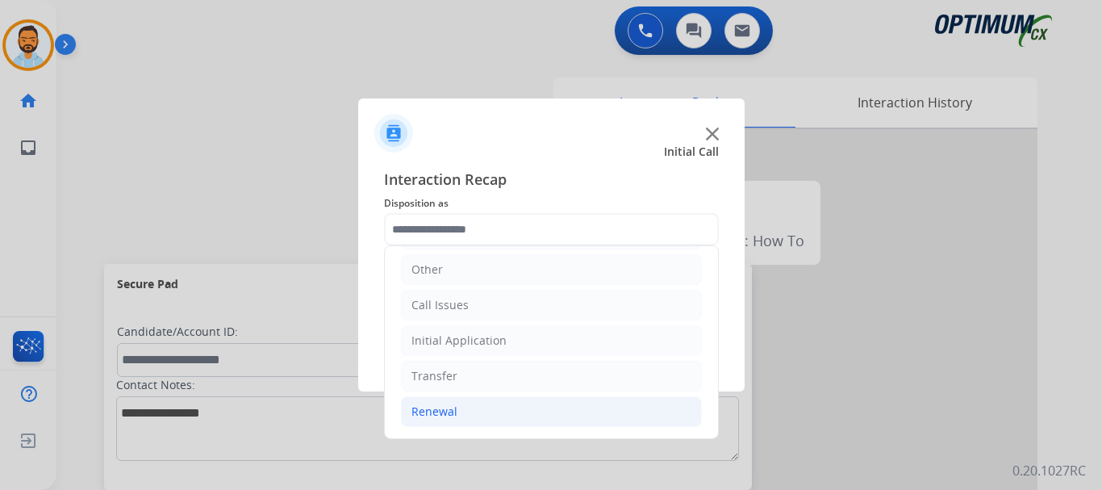
click at [478, 414] on li "Renewal" at bounding box center [551, 411] width 301 height 31
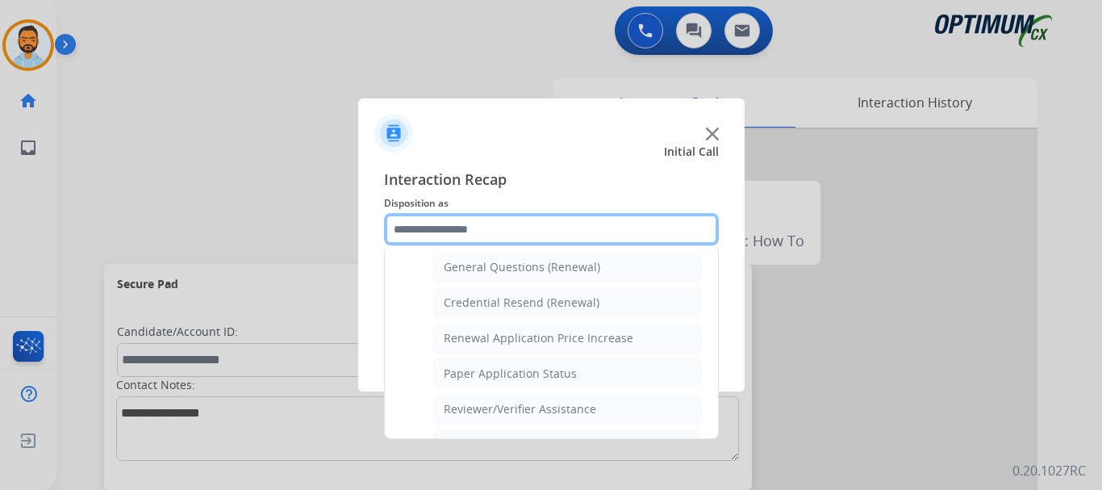
scroll to position [623, 0]
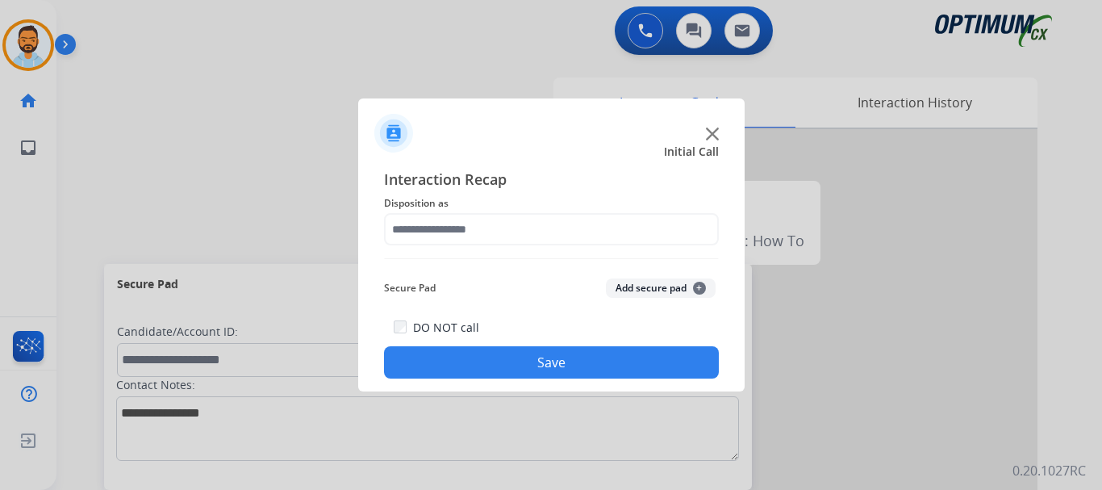
click at [574, 173] on span "Interaction Recap" at bounding box center [551, 181] width 335 height 26
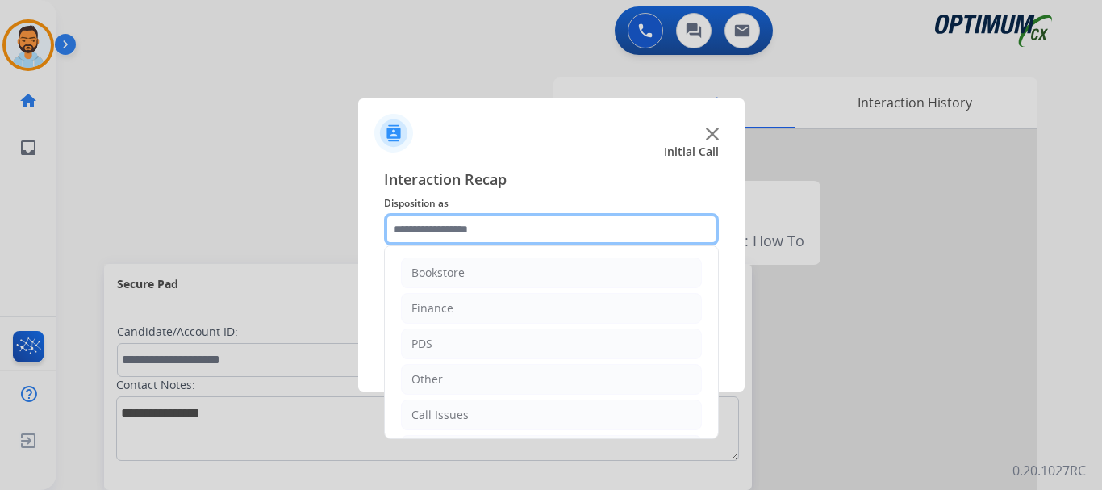
click at [457, 240] on input "text" at bounding box center [551, 229] width 335 height 32
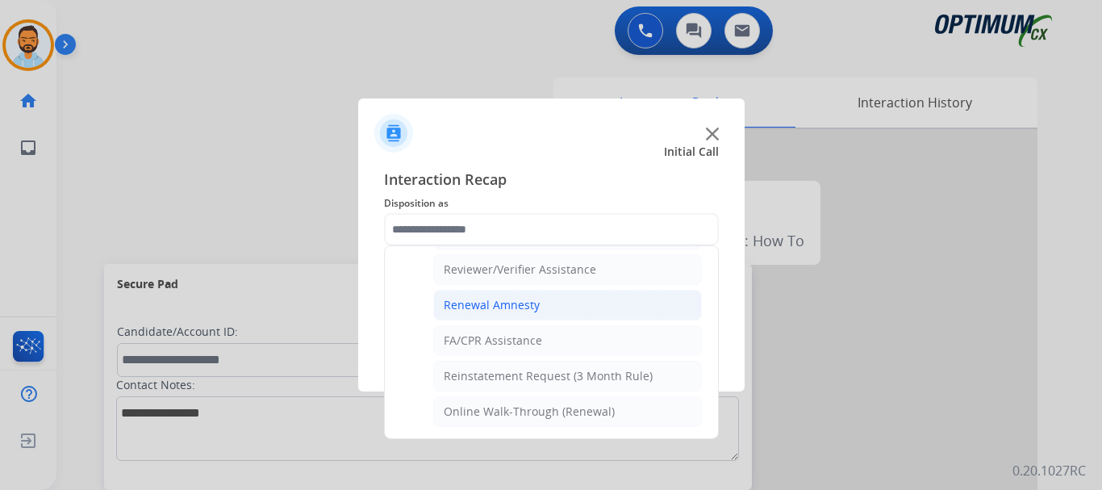
click at [540, 306] on li "Renewal Amnesty" at bounding box center [567, 305] width 269 height 31
type input "**********"
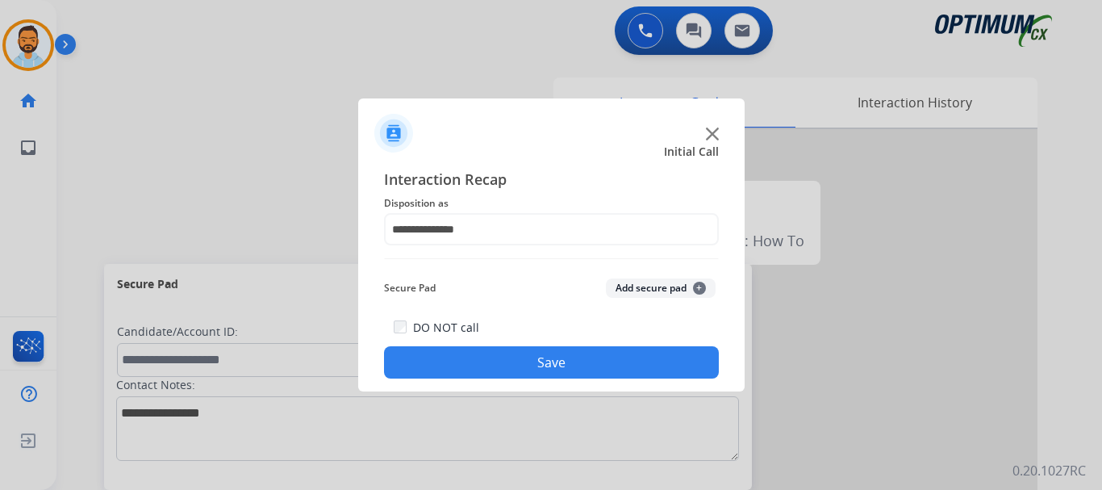
click at [542, 359] on button "Save" at bounding box center [551, 362] width 335 height 32
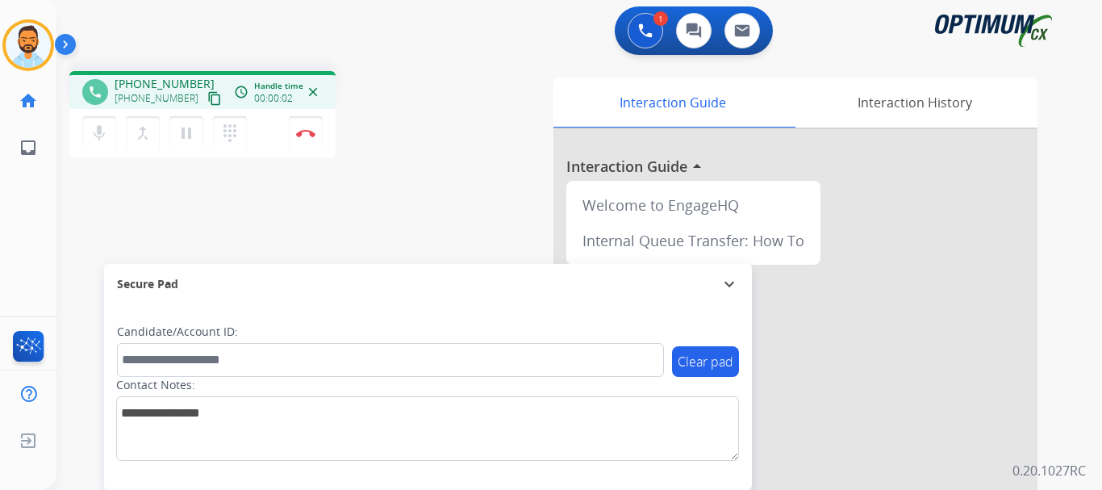
click at [207, 100] on mat-icon "content_copy" at bounding box center [214, 98] width 15 height 15
click at [307, 139] on button "Disconnect" at bounding box center [306, 133] width 34 height 34
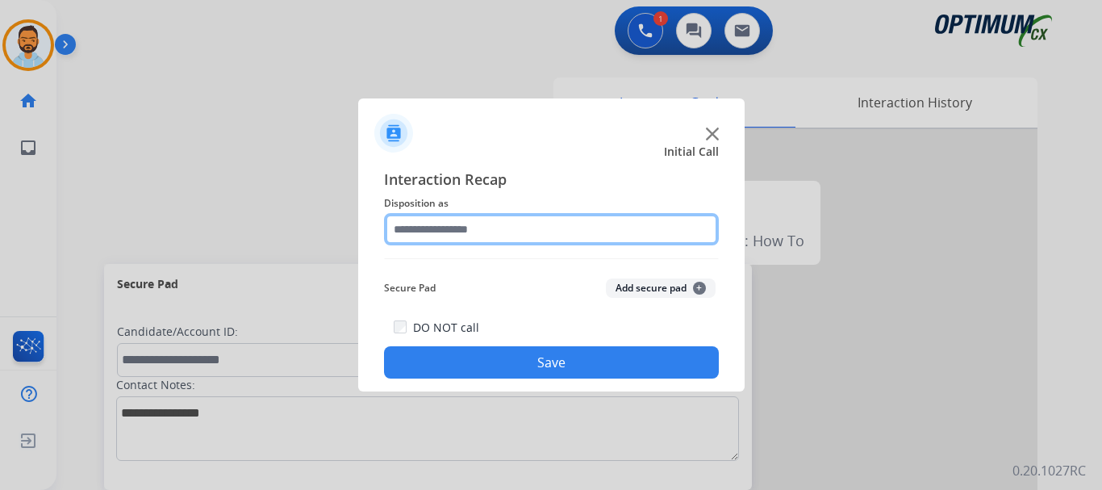
click at [498, 234] on input "text" at bounding box center [551, 229] width 335 height 32
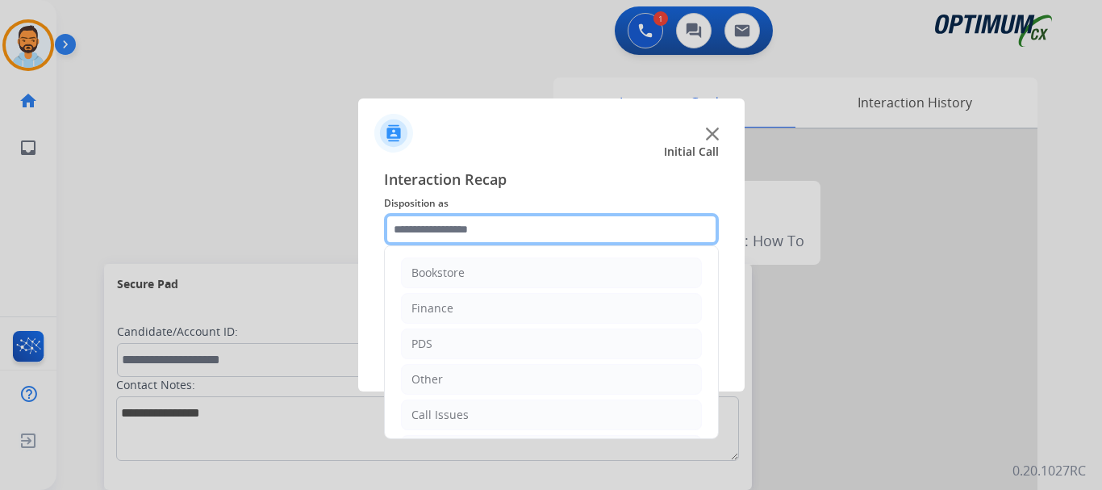
scroll to position [110, 0]
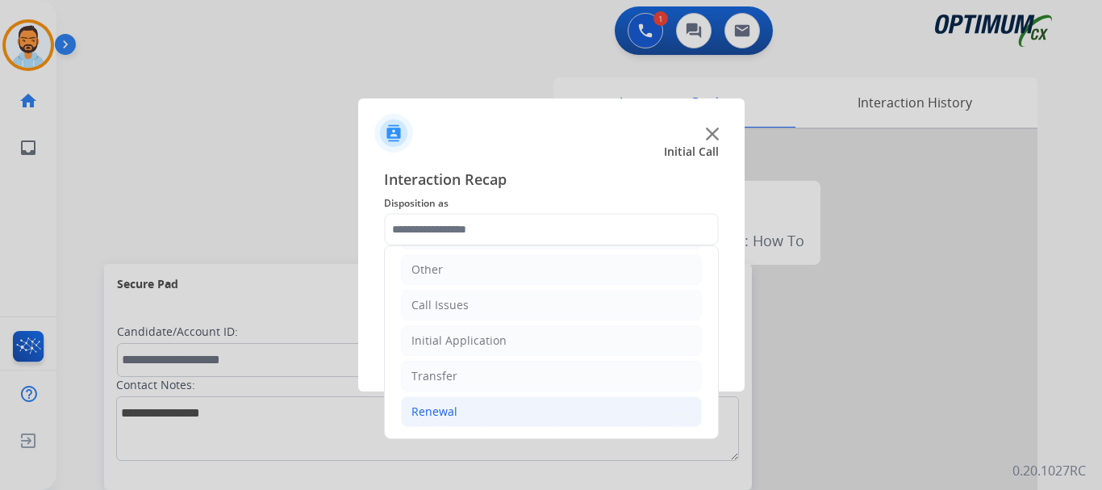
click at [481, 425] on li "Renewal" at bounding box center [551, 411] width 301 height 31
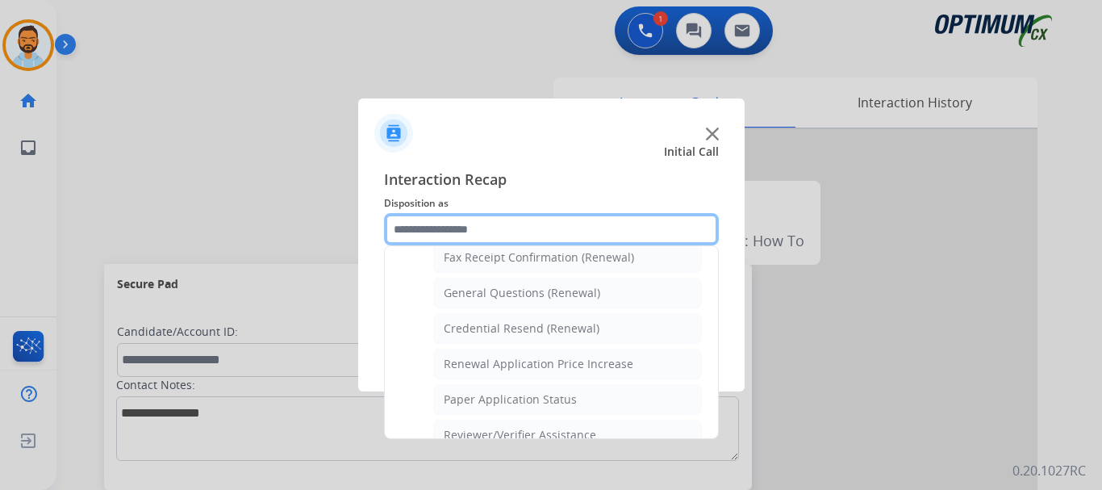
scroll to position [453, 0]
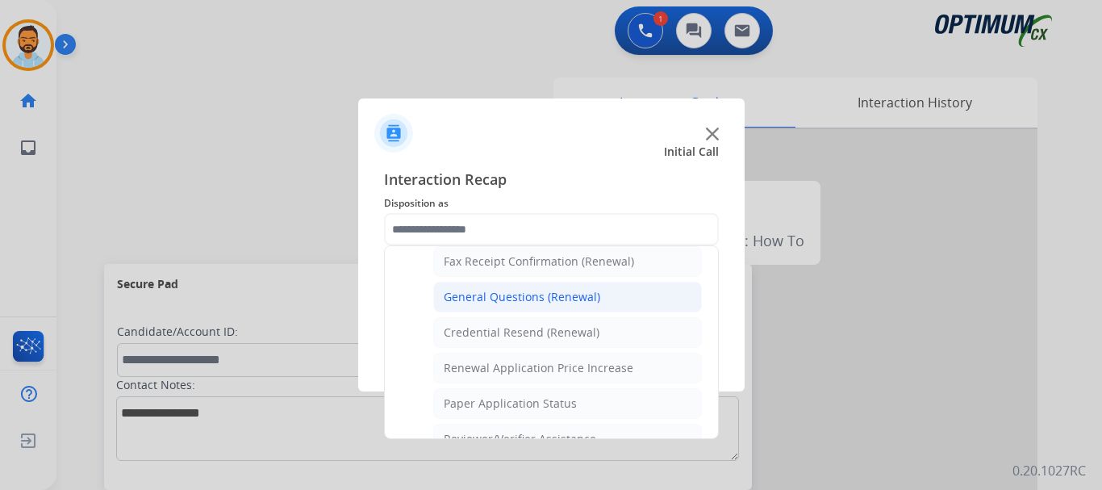
click at [523, 292] on div "General Questions (Renewal)" at bounding box center [522, 297] width 156 height 16
type input "**********"
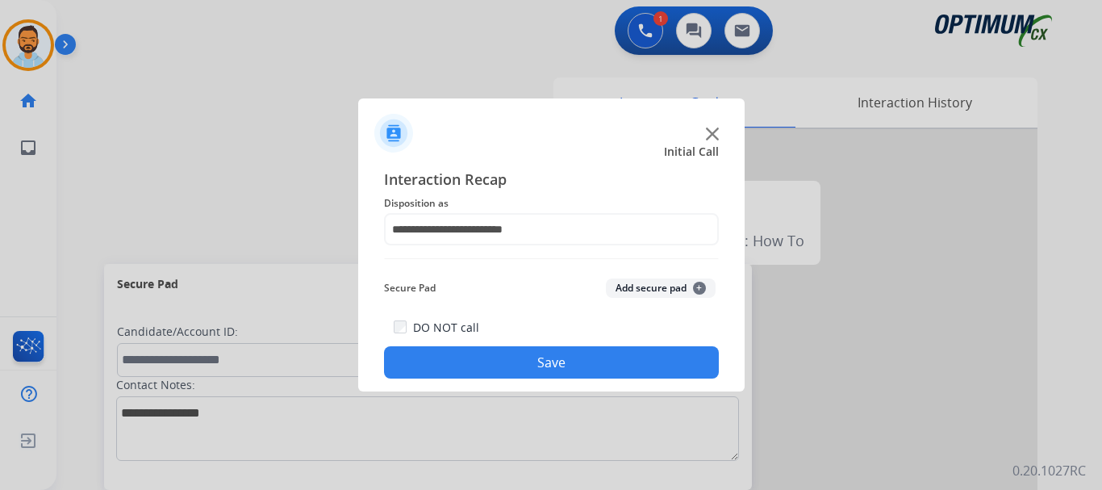
click at [511, 353] on button "Save" at bounding box center [551, 362] width 335 height 32
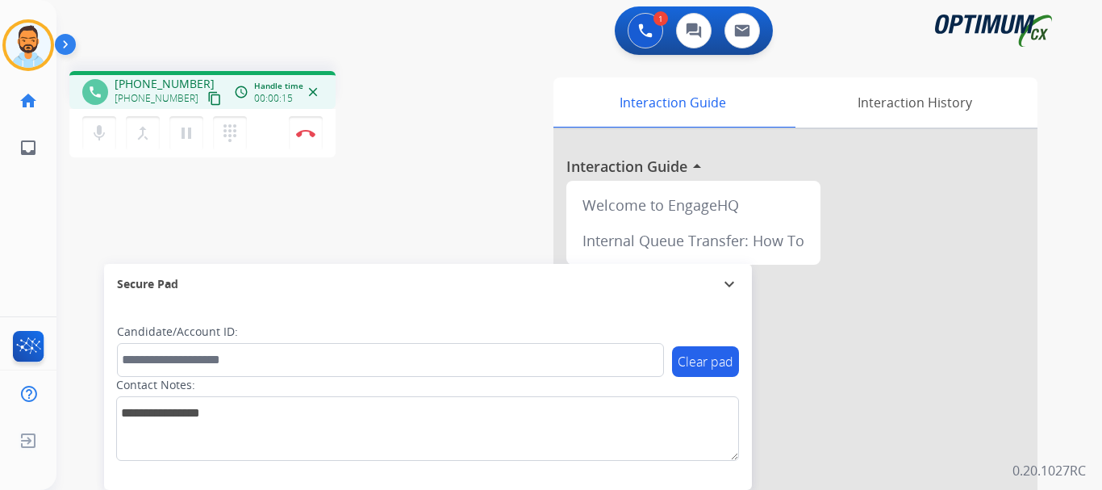
click at [207, 99] on mat-icon "content_copy" at bounding box center [214, 98] width 15 height 15
click at [306, 130] on img at bounding box center [305, 133] width 19 height 8
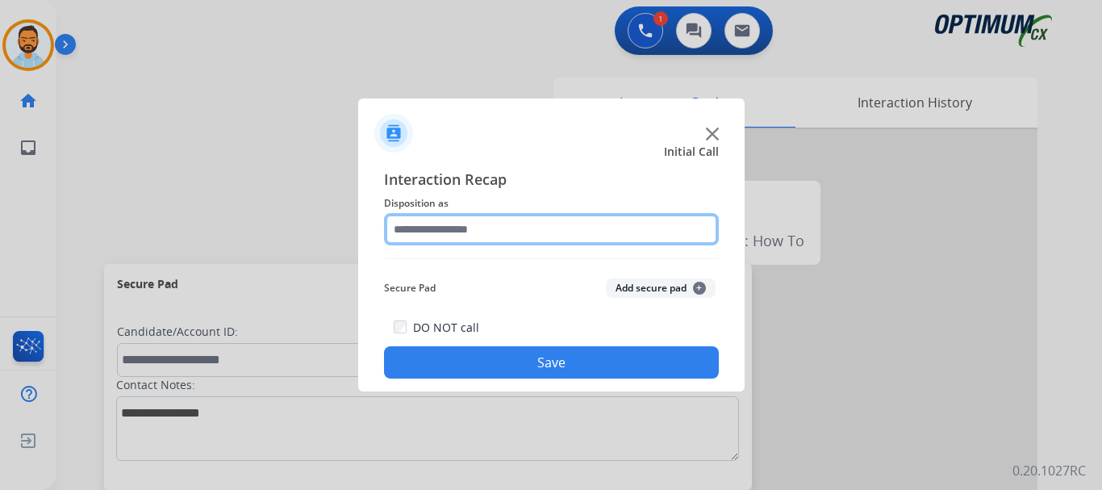
click at [529, 231] on input "text" at bounding box center [551, 229] width 335 height 32
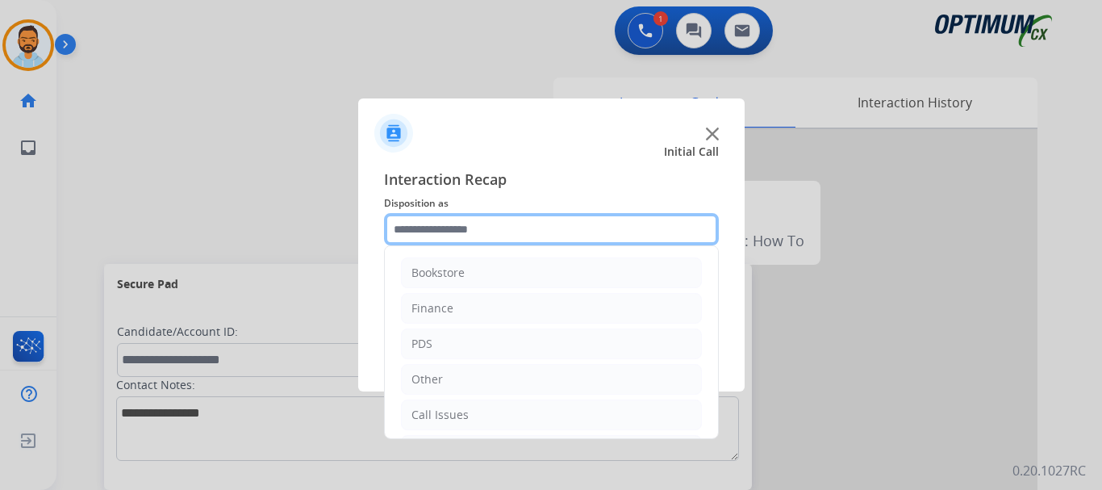
scroll to position [110, 0]
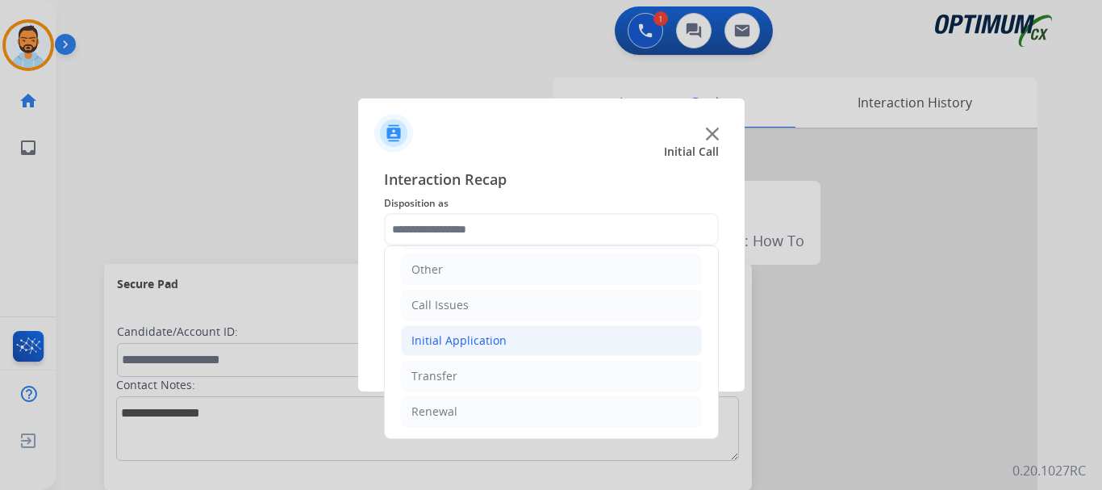
click at [486, 342] on div "Initial Application" at bounding box center [458, 340] width 95 height 16
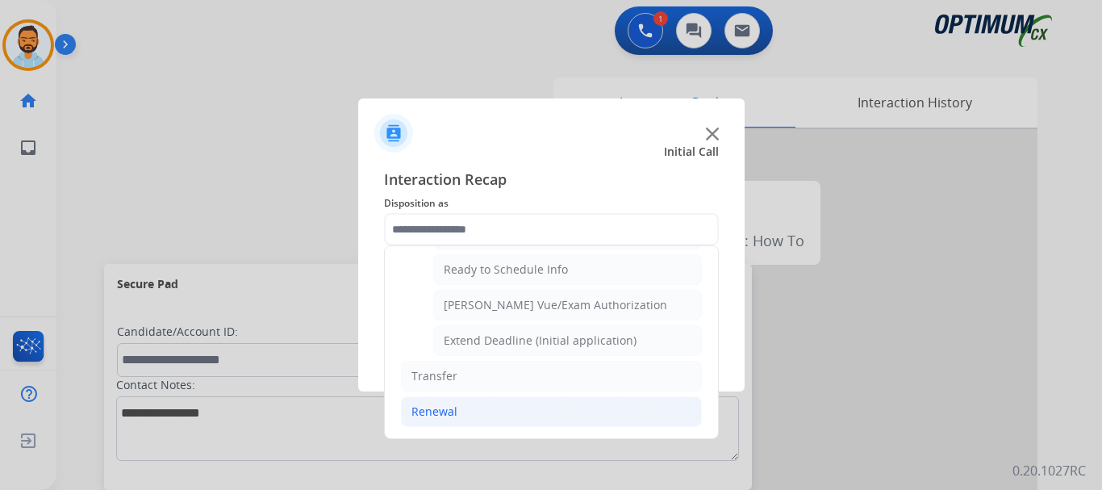
click at [448, 416] on div "Renewal" at bounding box center [434, 411] width 46 height 16
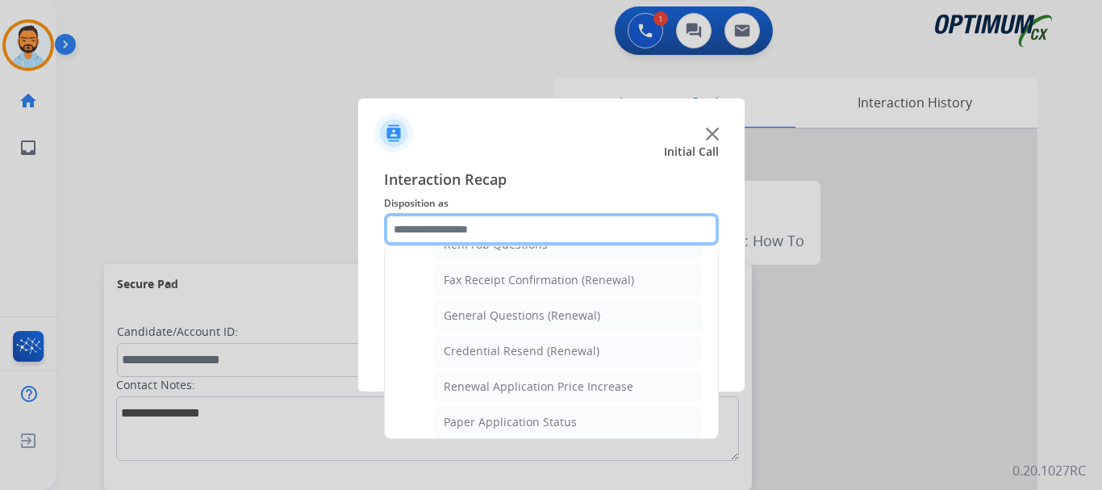
scroll to position [428, 0]
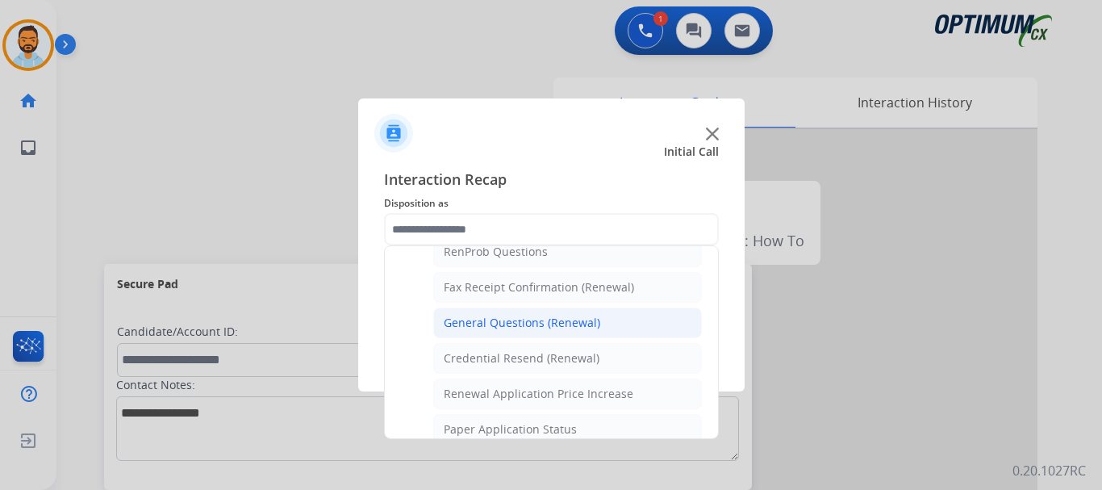
click at [508, 325] on div "General Questions (Renewal)" at bounding box center [522, 323] width 156 height 16
type input "**********"
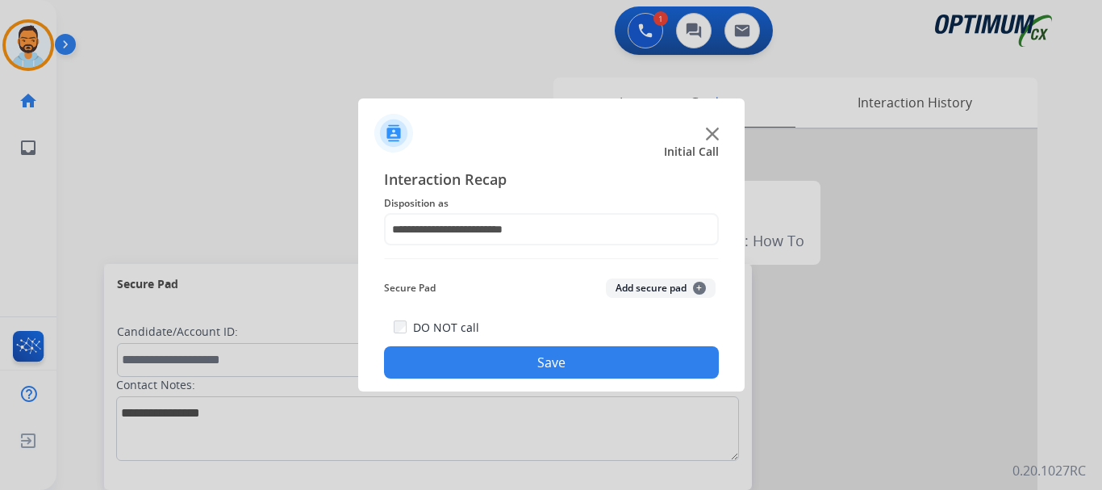
click at [510, 366] on button "Save" at bounding box center [551, 362] width 335 height 32
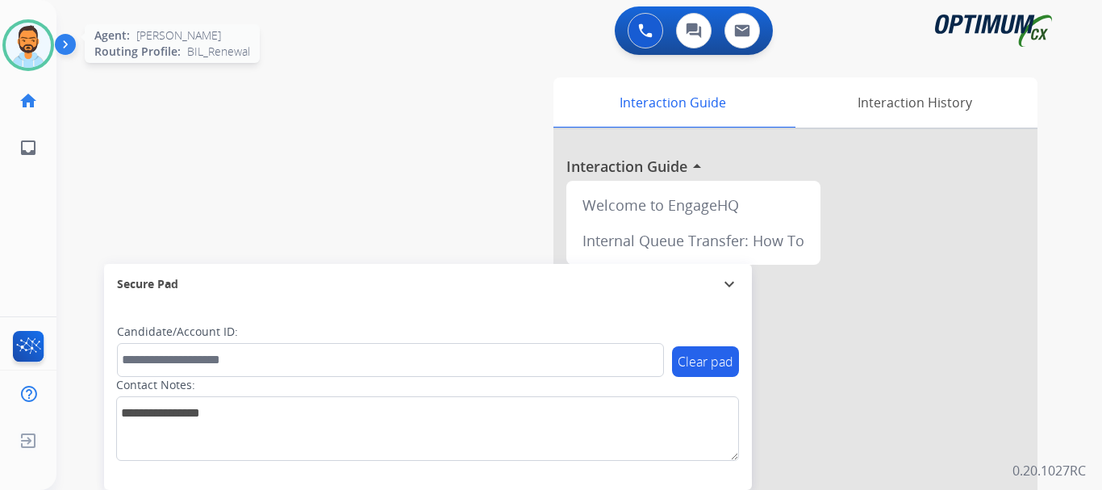
click at [28, 32] on img at bounding box center [28, 45] width 45 height 45
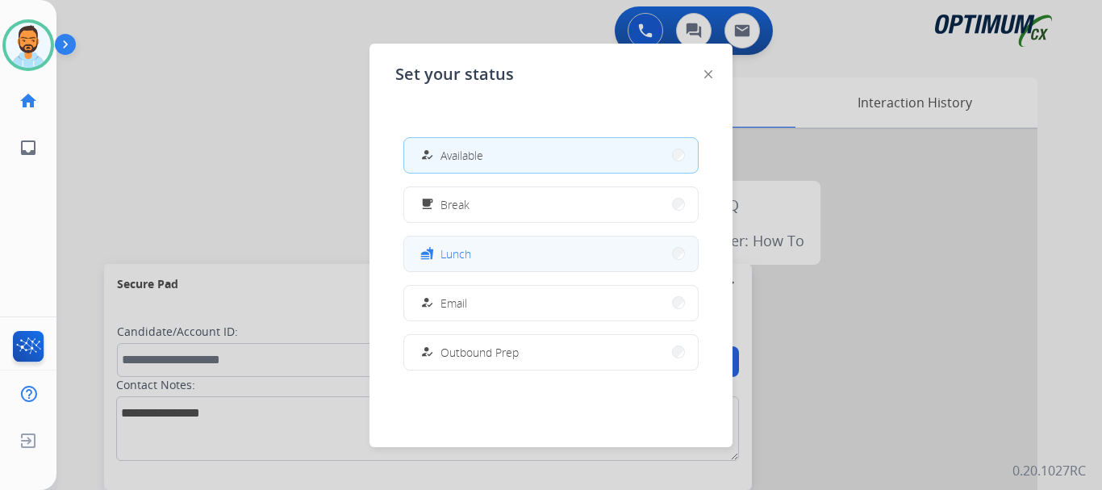
click at [503, 257] on button "fastfood Lunch" at bounding box center [551, 253] width 294 height 35
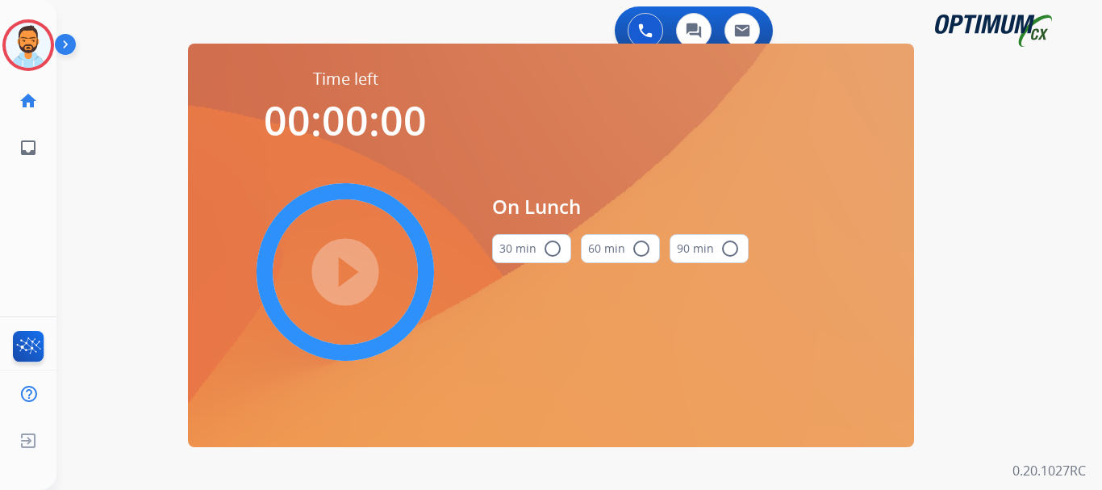
click at [544, 253] on mat-icon "radio_button_unchecked" at bounding box center [552, 248] width 19 height 19
click at [346, 273] on mat-icon "play_circle_filled" at bounding box center [345, 271] width 19 height 19
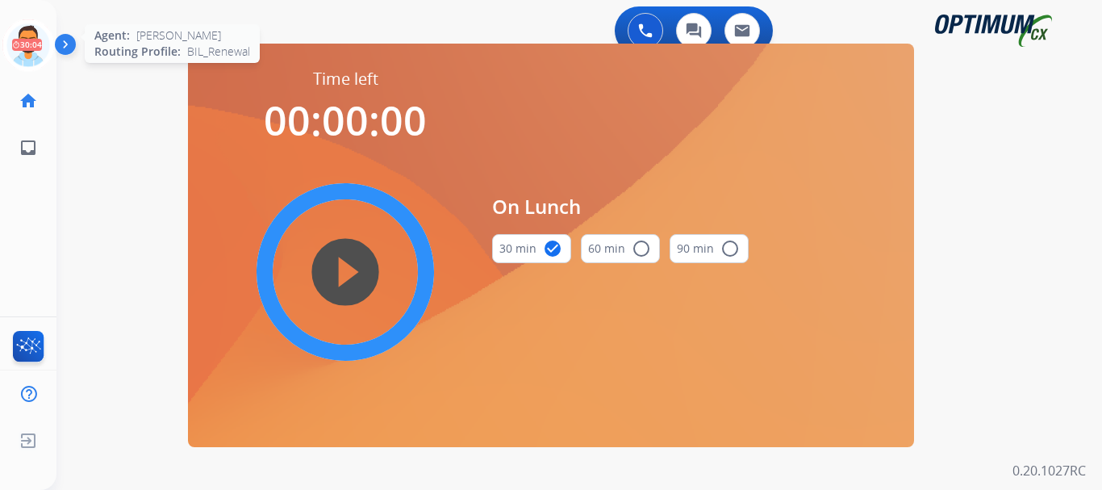
click at [23, 52] on icon at bounding box center [28, 45] width 52 height 52
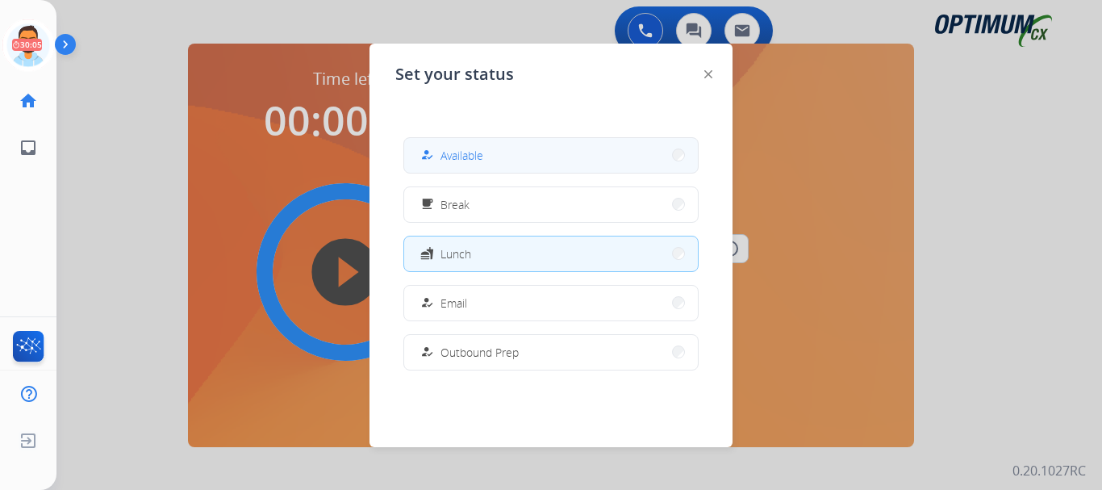
click at [476, 161] on span "Available" at bounding box center [461, 155] width 43 height 17
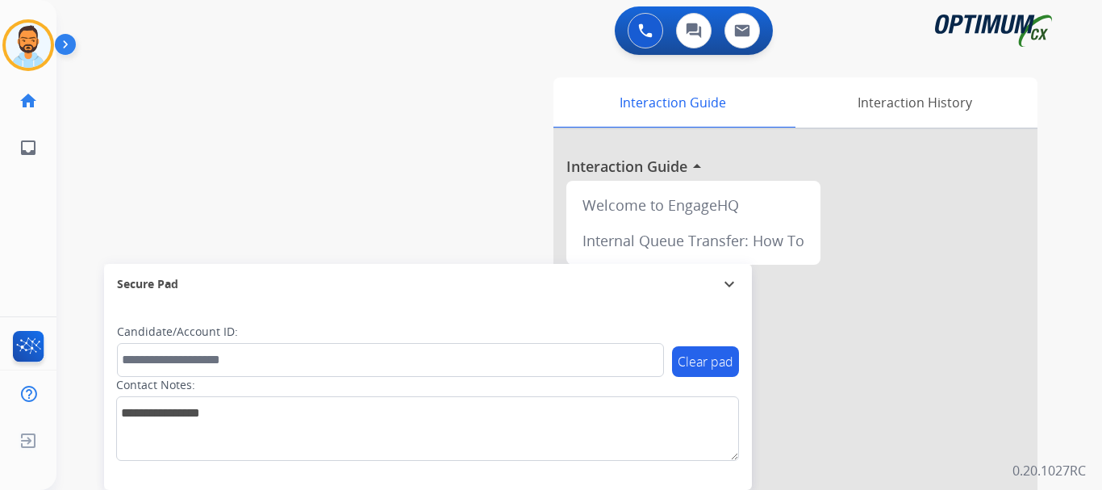
click at [63, 48] on img at bounding box center [68, 47] width 27 height 31
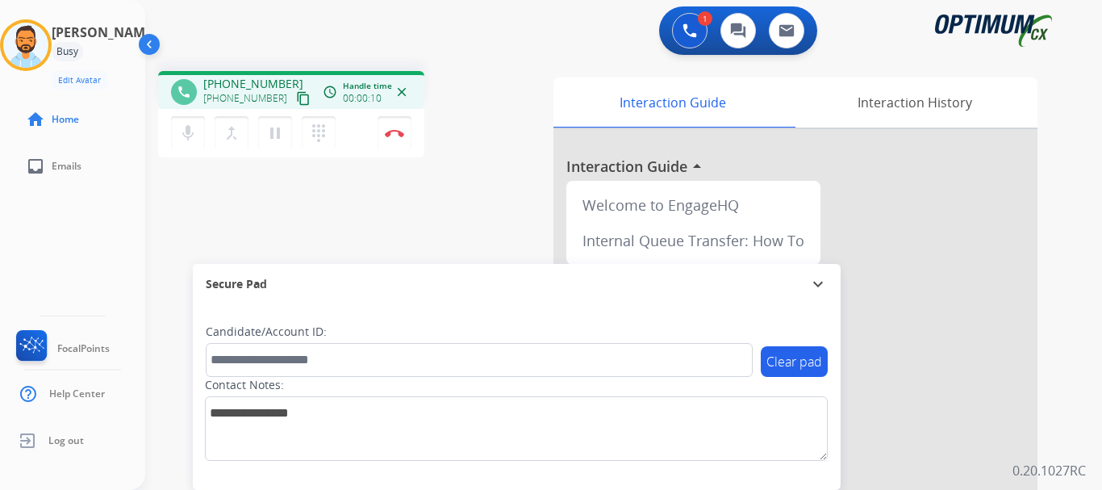
click at [296, 95] on mat-icon "content_copy" at bounding box center [303, 98] width 15 height 15
click at [400, 133] on img at bounding box center [394, 133] width 19 height 8
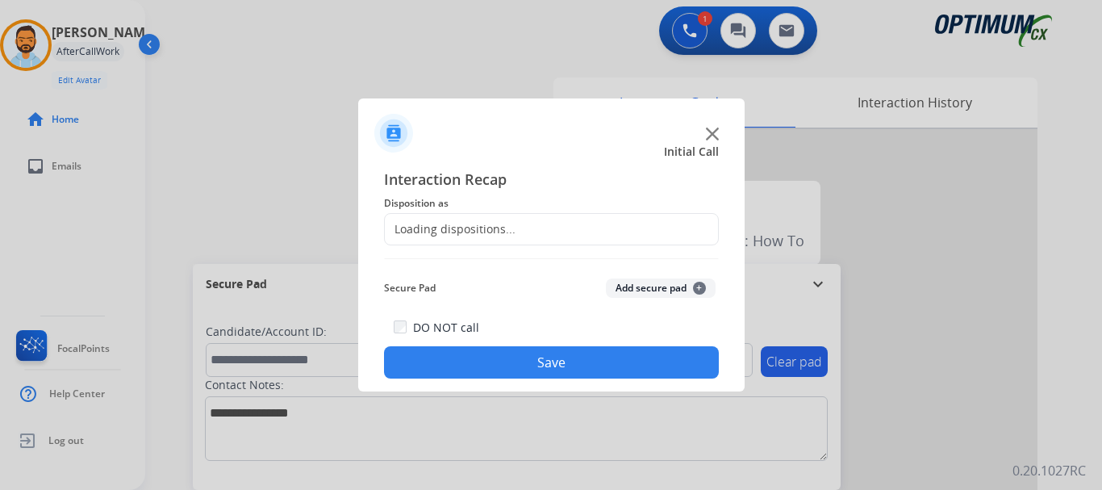
click at [400, 133] on img at bounding box center [393, 133] width 39 height 39
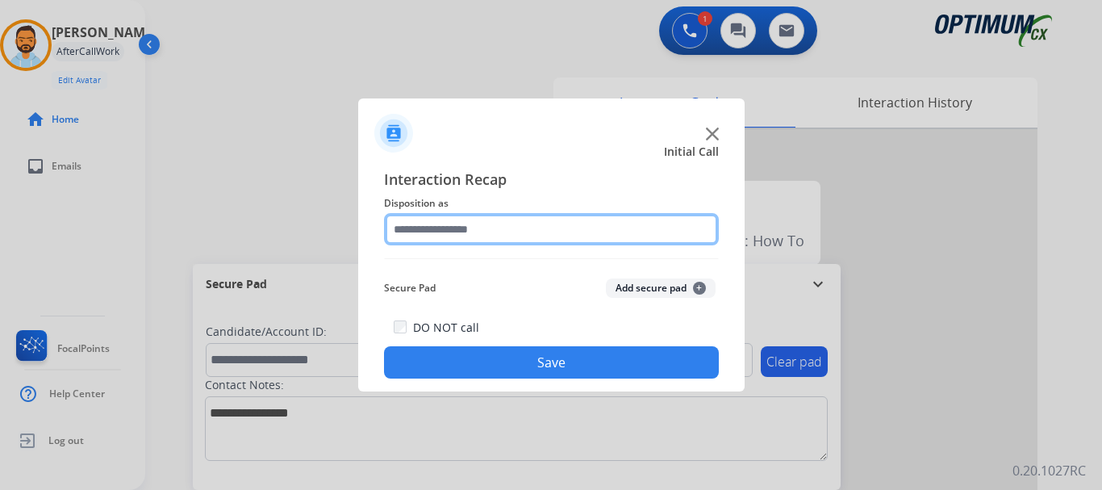
click at [485, 232] on input "text" at bounding box center [551, 229] width 335 height 32
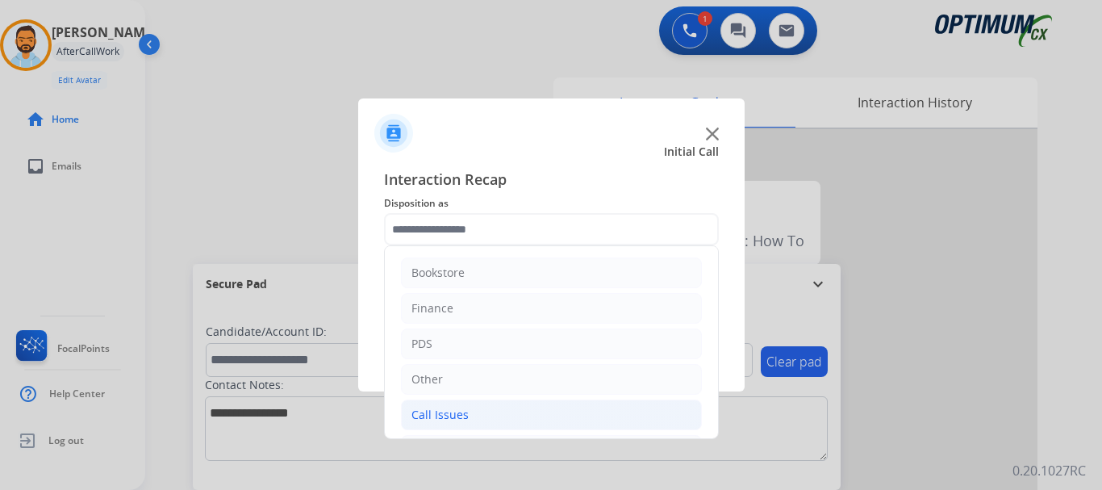
click at [528, 421] on li "Call Issues" at bounding box center [551, 414] width 301 height 31
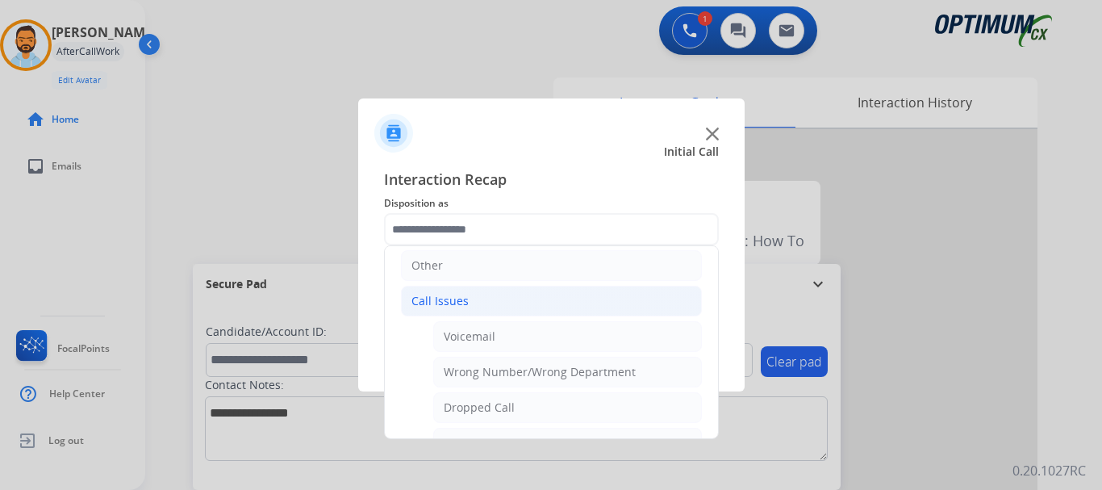
click at [488, 298] on li "Call Issues" at bounding box center [551, 301] width 301 height 31
click at [481, 311] on li "Call Issues" at bounding box center [551, 305] width 301 height 31
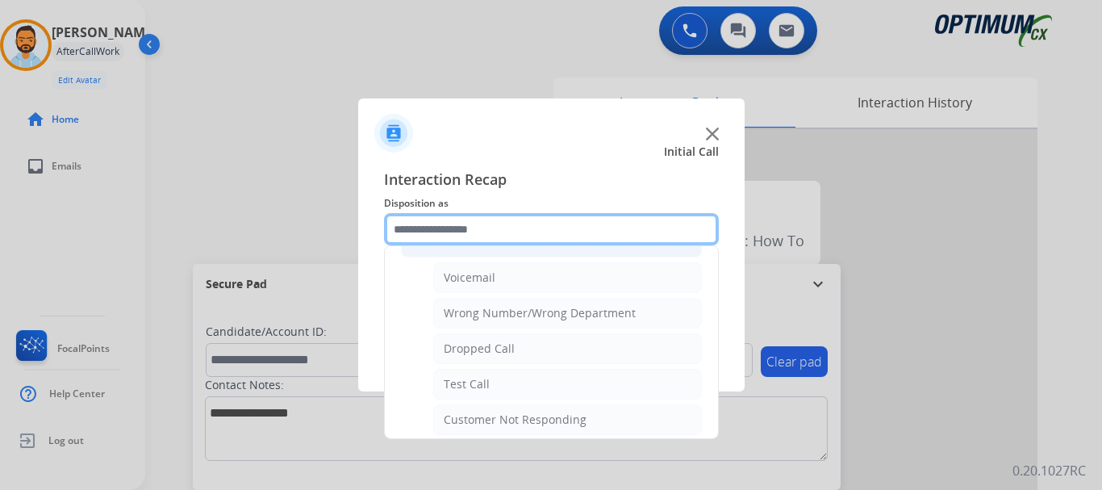
scroll to position [194, 0]
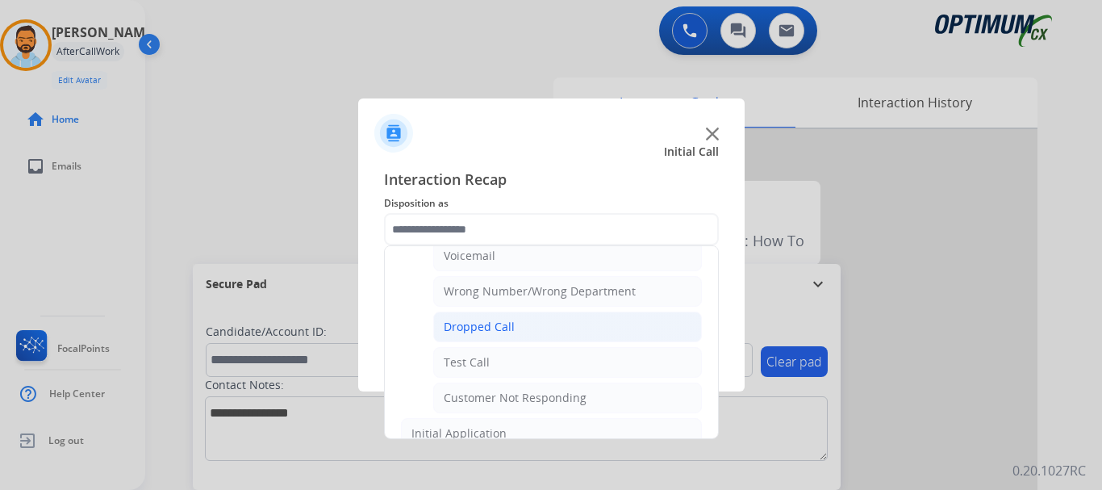
click at [507, 322] on div "Dropped Call" at bounding box center [479, 327] width 71 height 16
type input "**********"
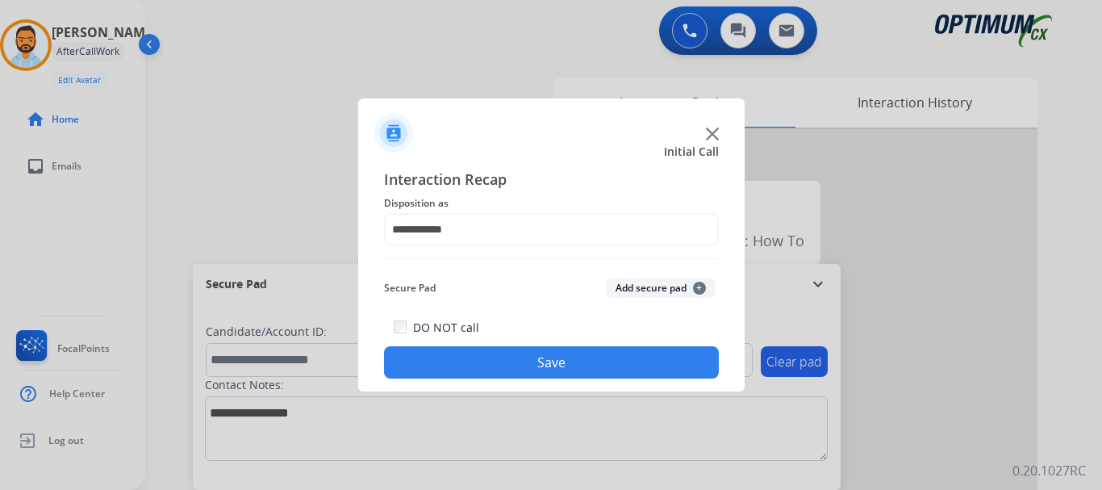
click at [504, 359] on button "Save" at bounding box center [551, 362] width 335 height 32
